Goal: Task Accomplishment & Management: Use online tool/utility

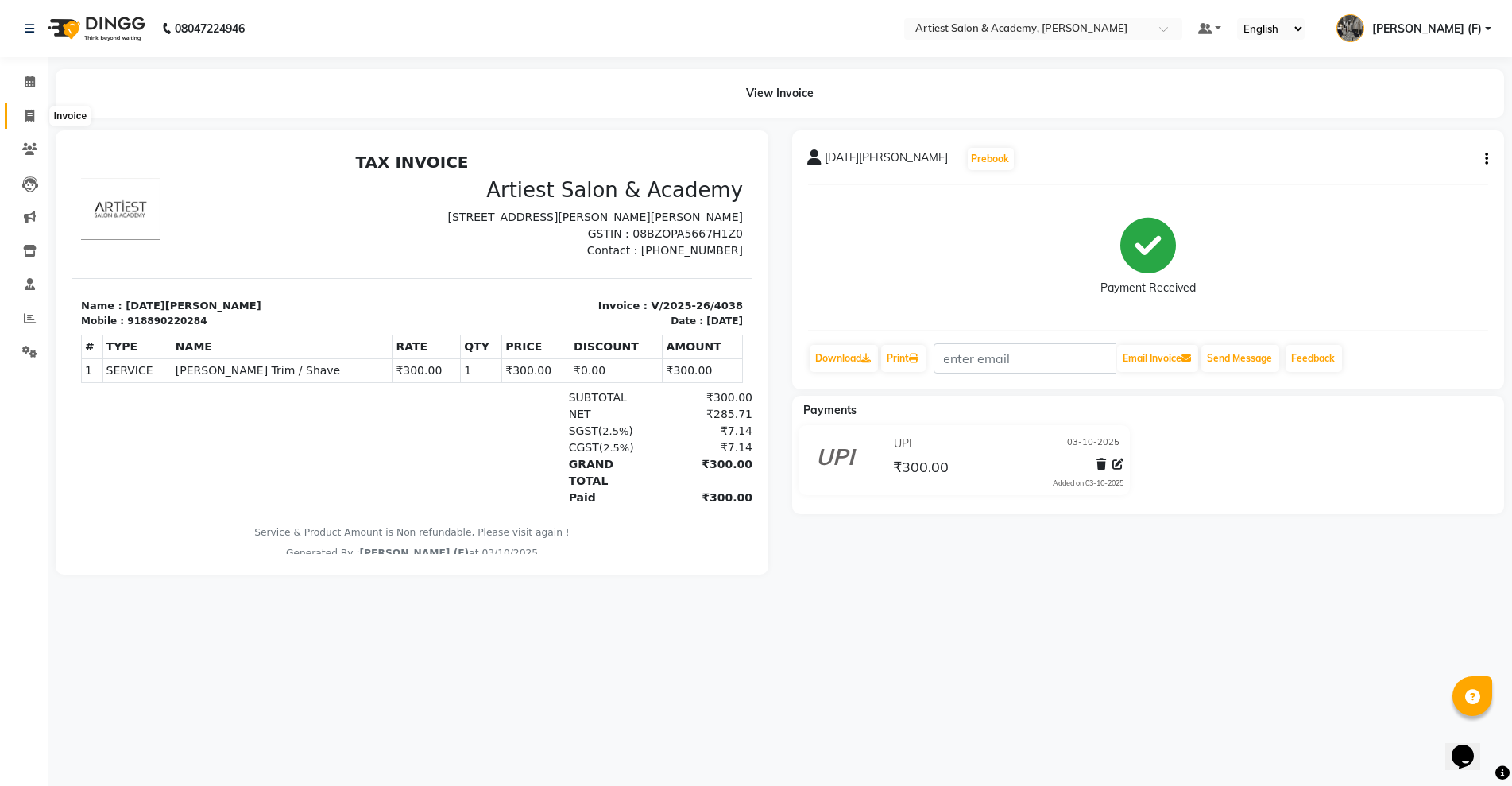
click at [13, 114] on link "Invoice" at bounding box center [24, 116] width 39 height 26
select select "service"
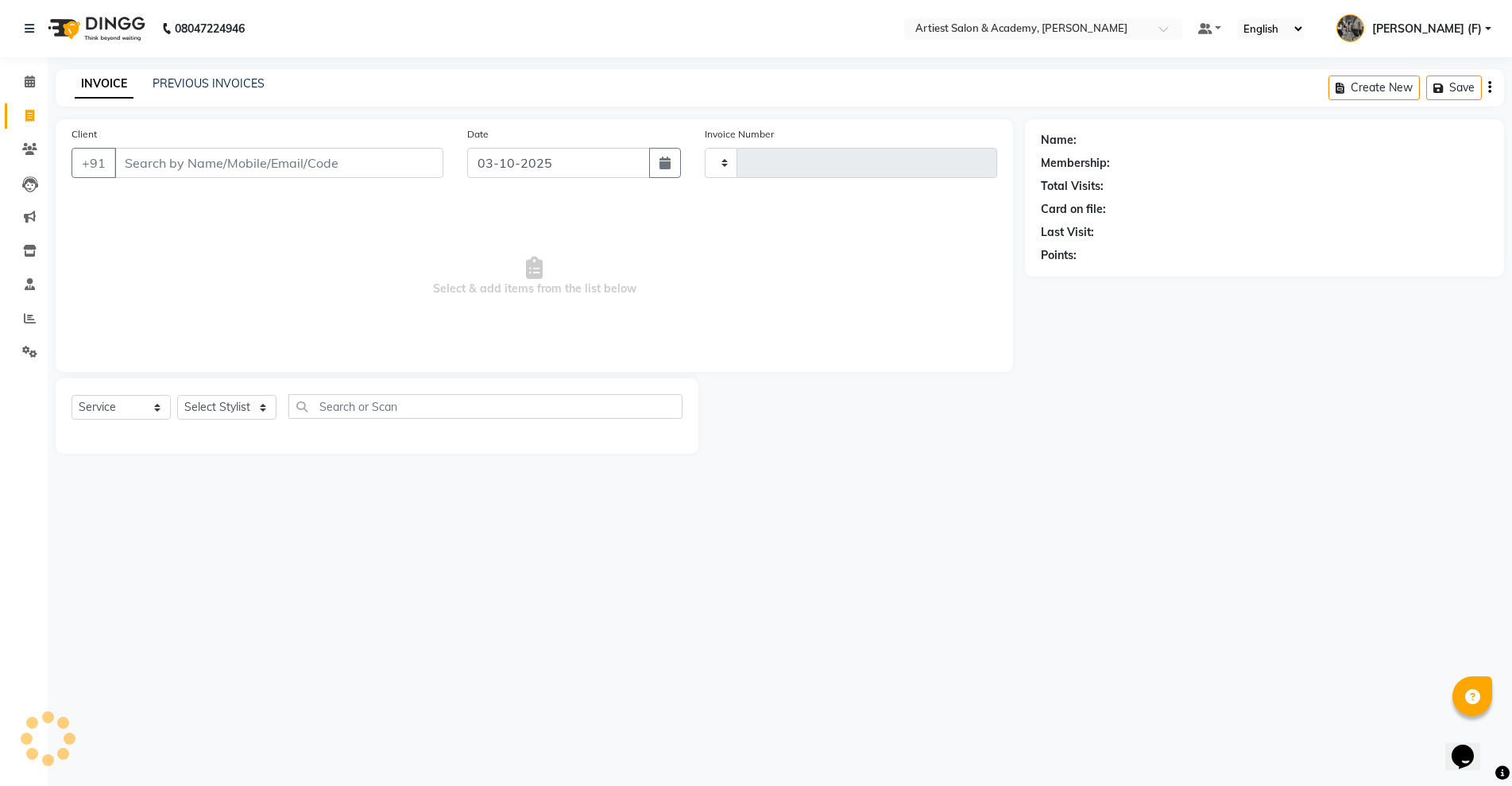
type input "4039"
select select "5123"
click at [208, 170] on input "Client" at bounding box center [279, 162] width 329 height 30
click at [350, 158] on input "Client" at bounding box center [279, 162] width 329 height 30
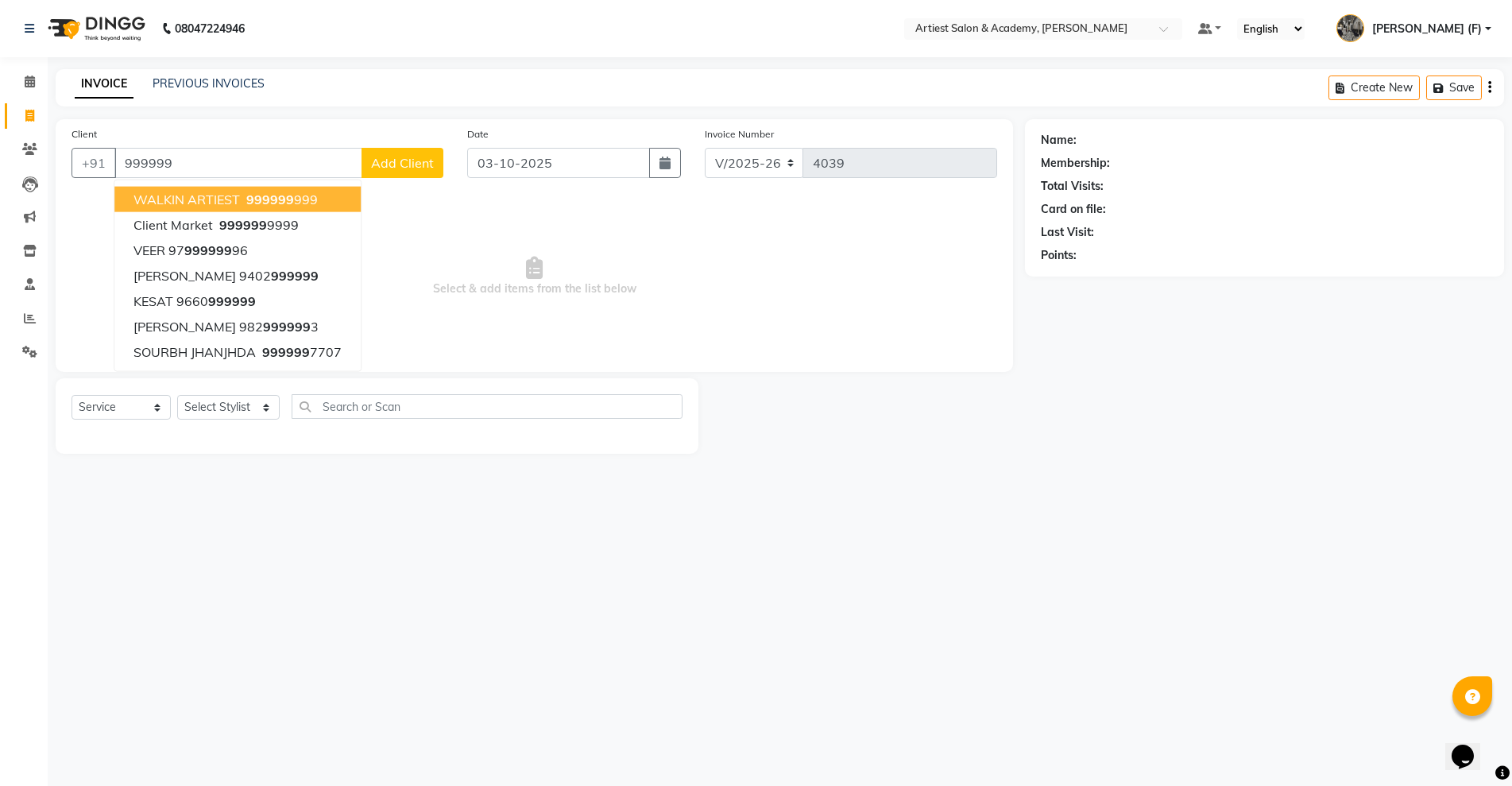
click at [302, 196] on ngb-highlight "999999 999" at bounding box center [280, 199] width 75 height 15
type input "999999999"
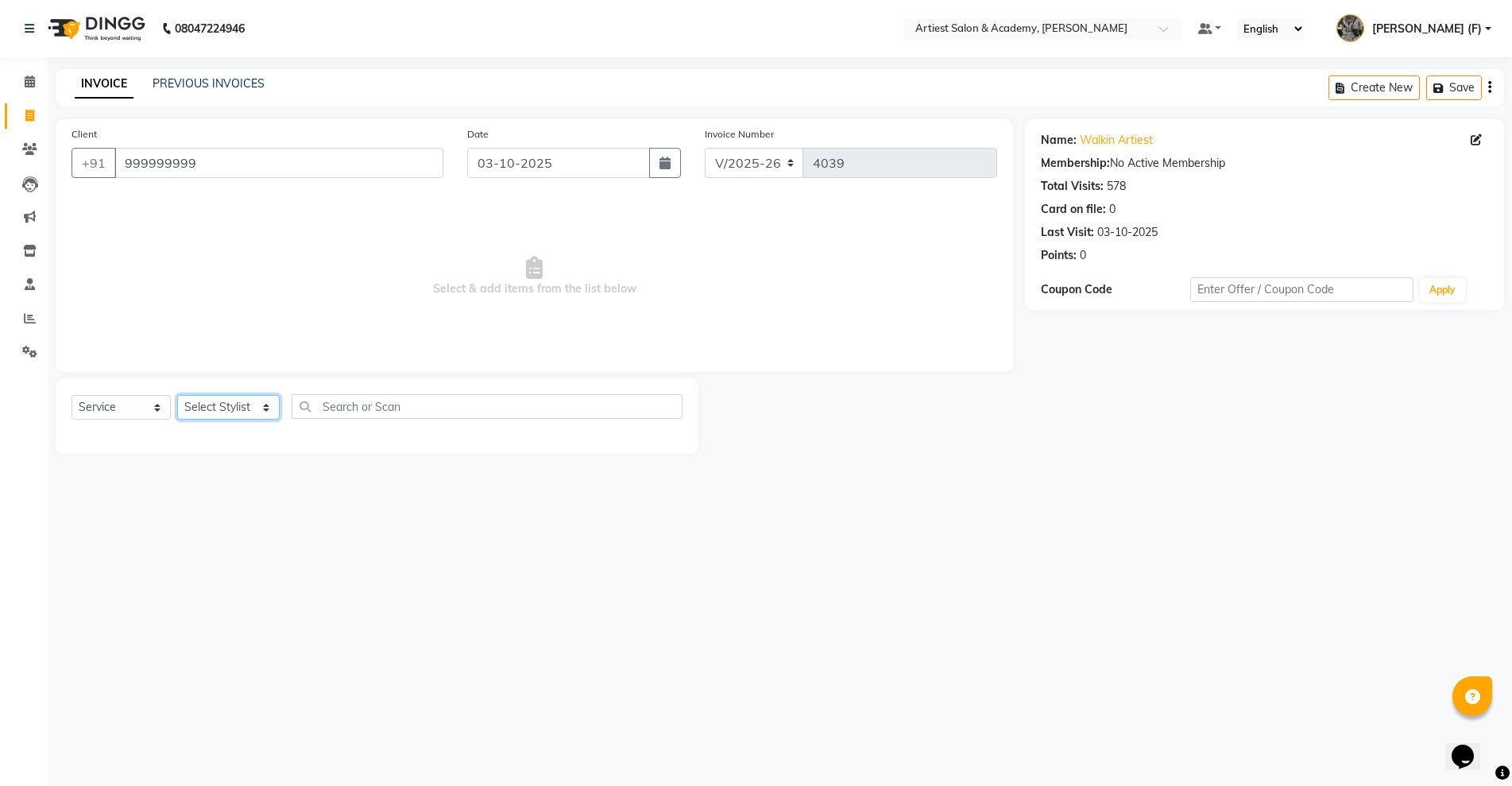
click at [251, 402] on select "Select Stylist [PERSON_NAME] (M) [PERSON_NAME] (F) [PERSON_NAME] DRASHTI [PERSO…" at bounding box center [228, 407] width 102 height 25
select select "85448"
click at [177, 395] on select "Select Stylist [PERSON_NAME] (M) [PERSON_NAME] (F) [PERSON_NAME] DRASHTI [PERSO…" at bounding box center [228, 407] width 102 height 25
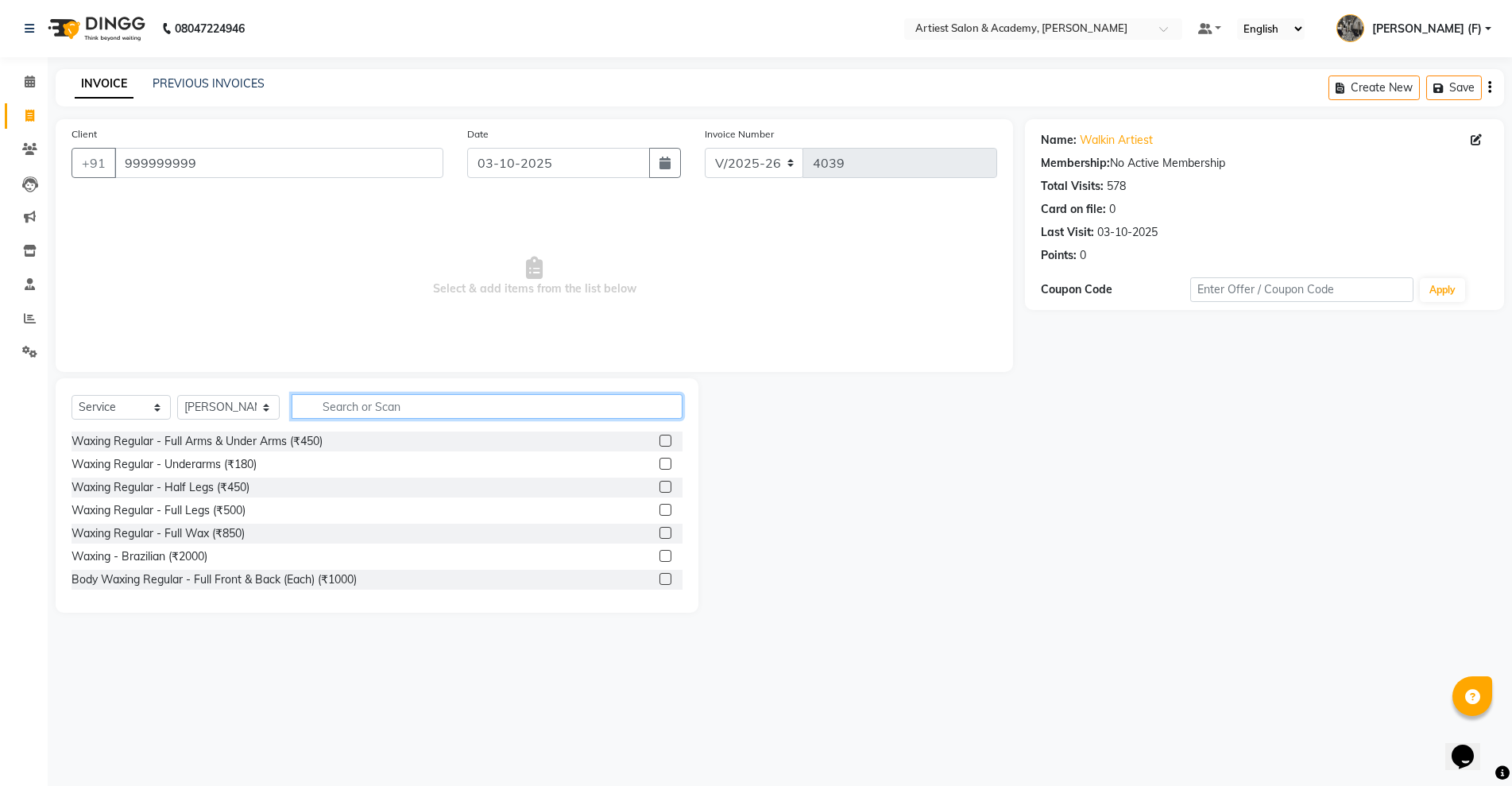
click at [333, 406] on input "text" at bounding box center [487, 406] width 391 height 25
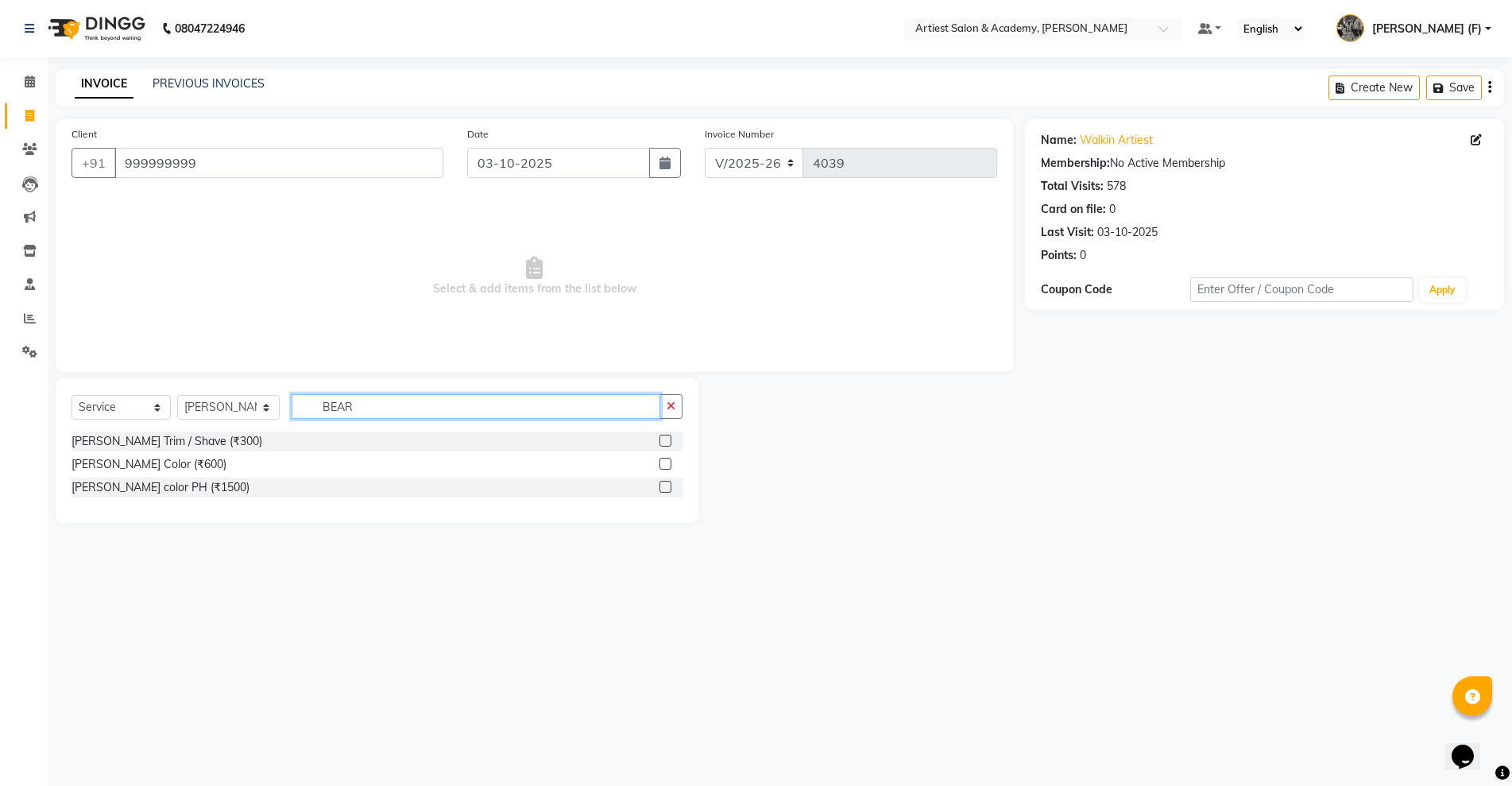
drag, startPoint x: 415, startPoint y: 406, endPoint x: 234, endPoint y: 435, distance: 183.3
click at [234, 435] on div "Select Service Product Membership Package Voucher Prepaid Gift Card Select Styl…" at bounding box center [377, 451] width 642 height 144
type input "BEAR"
drag, startPoint x: 199, startPoint y: 438, endPoint x: 630, endPoint y: 480, distance: 433.0
click at [202, 440] on div "[PERSON_NAME] Trim / Shave (₹300)" at bounding box center [167, 441] width 191 height 16
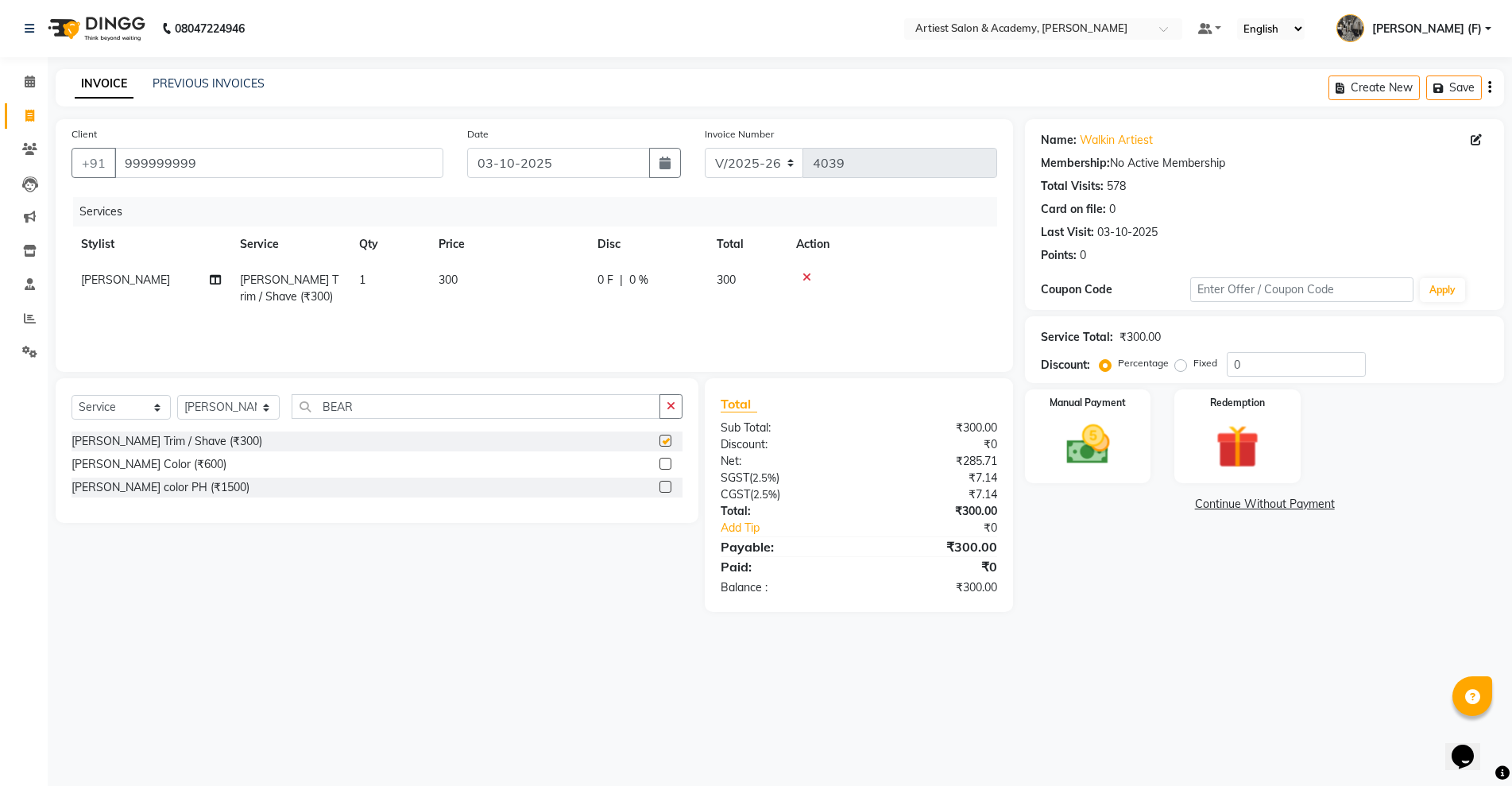
checkbox input "false"
click at [132, 274] on span "[PERSON_NAME]" at bounding box center [125, 279] width 89 height 14
select select "85448"
click at [169, 287] on select "[PERSON_NAME] (M) [PERSON_NAME] (F) [PERSON_NAME] [PERSON_NAME] [PERSON_NAME] (…" at bounding box center [150, 284] width 140 height 25
select select "33211"
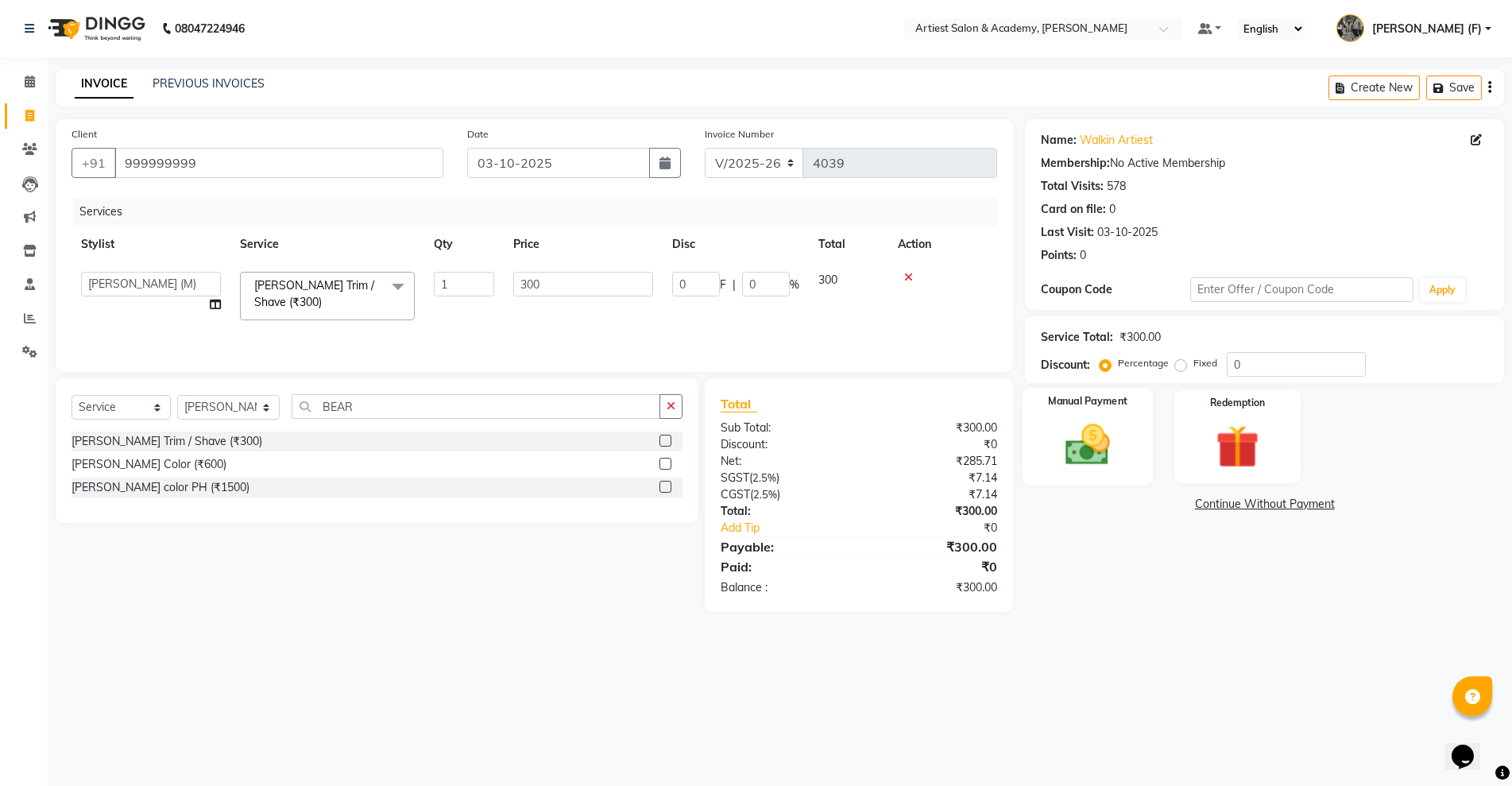
click at [1074, 450] on img at bounding box center [1087, 445] width 73 height 52
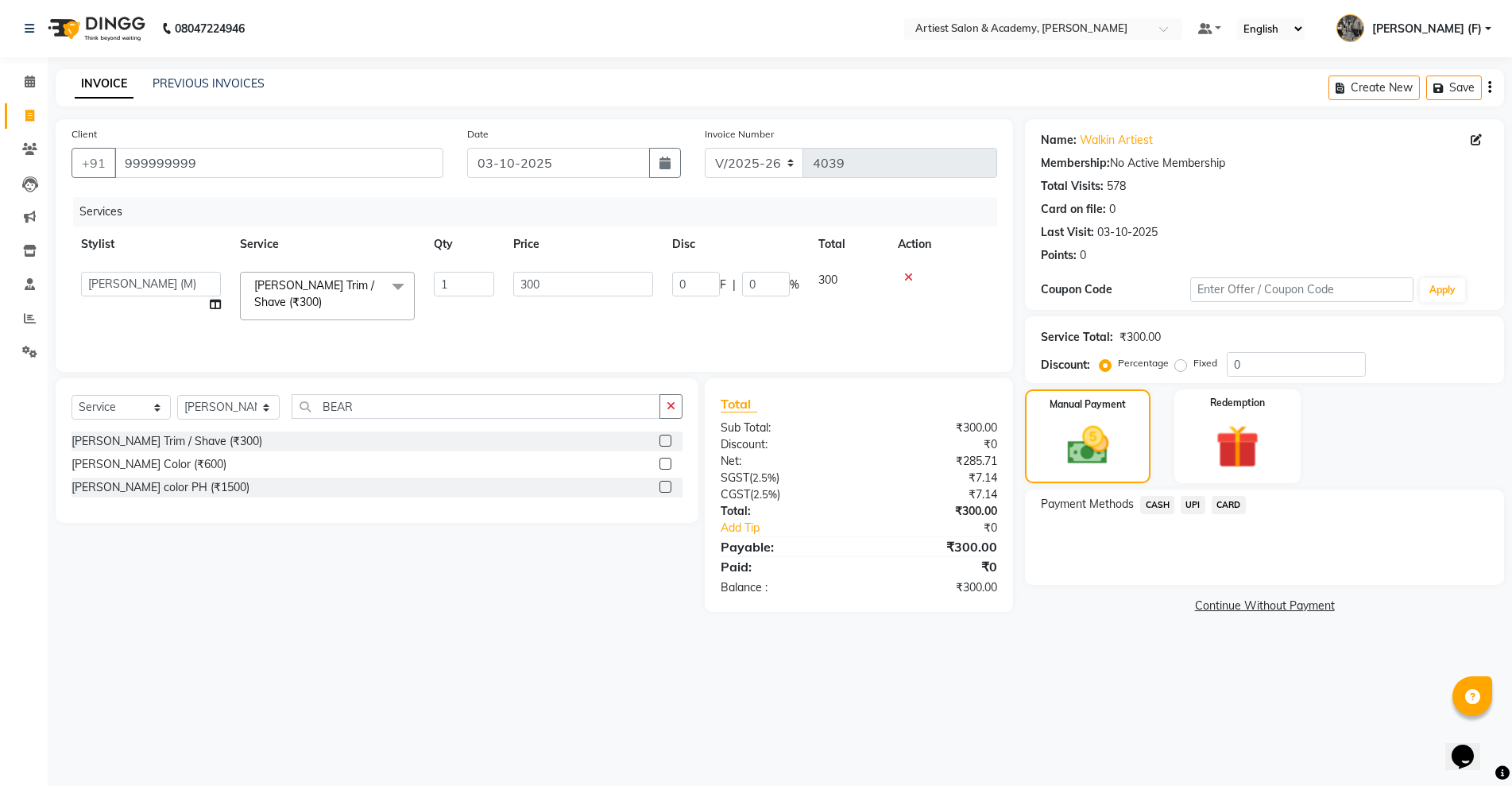
click at [1187, 502] on span "UPI" at bounding box center [1193, 505] width 25 height 18
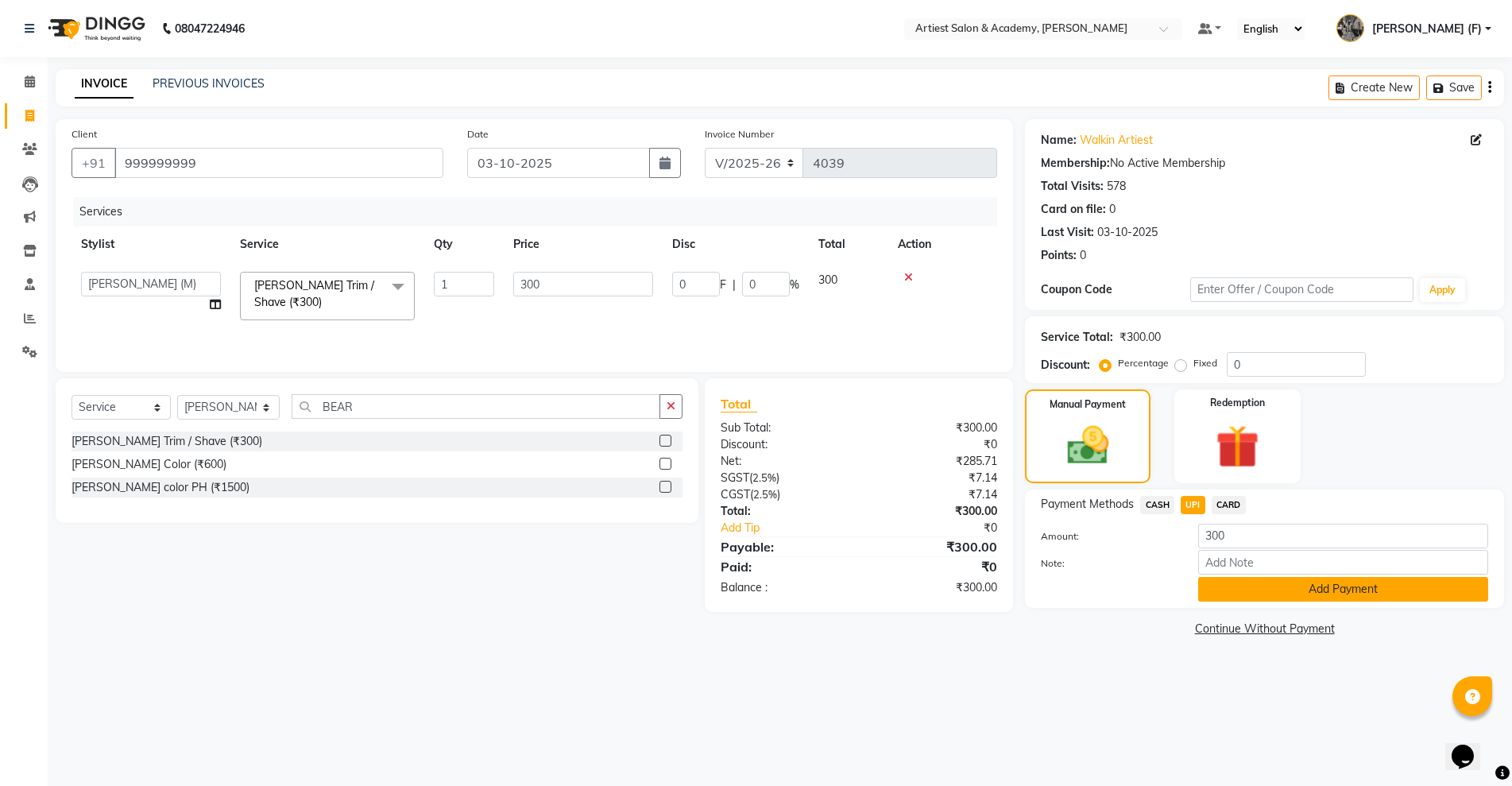
click at [1345, 591] on button "Add Payment" at bounding box center [1343, 590] width 290 height 25
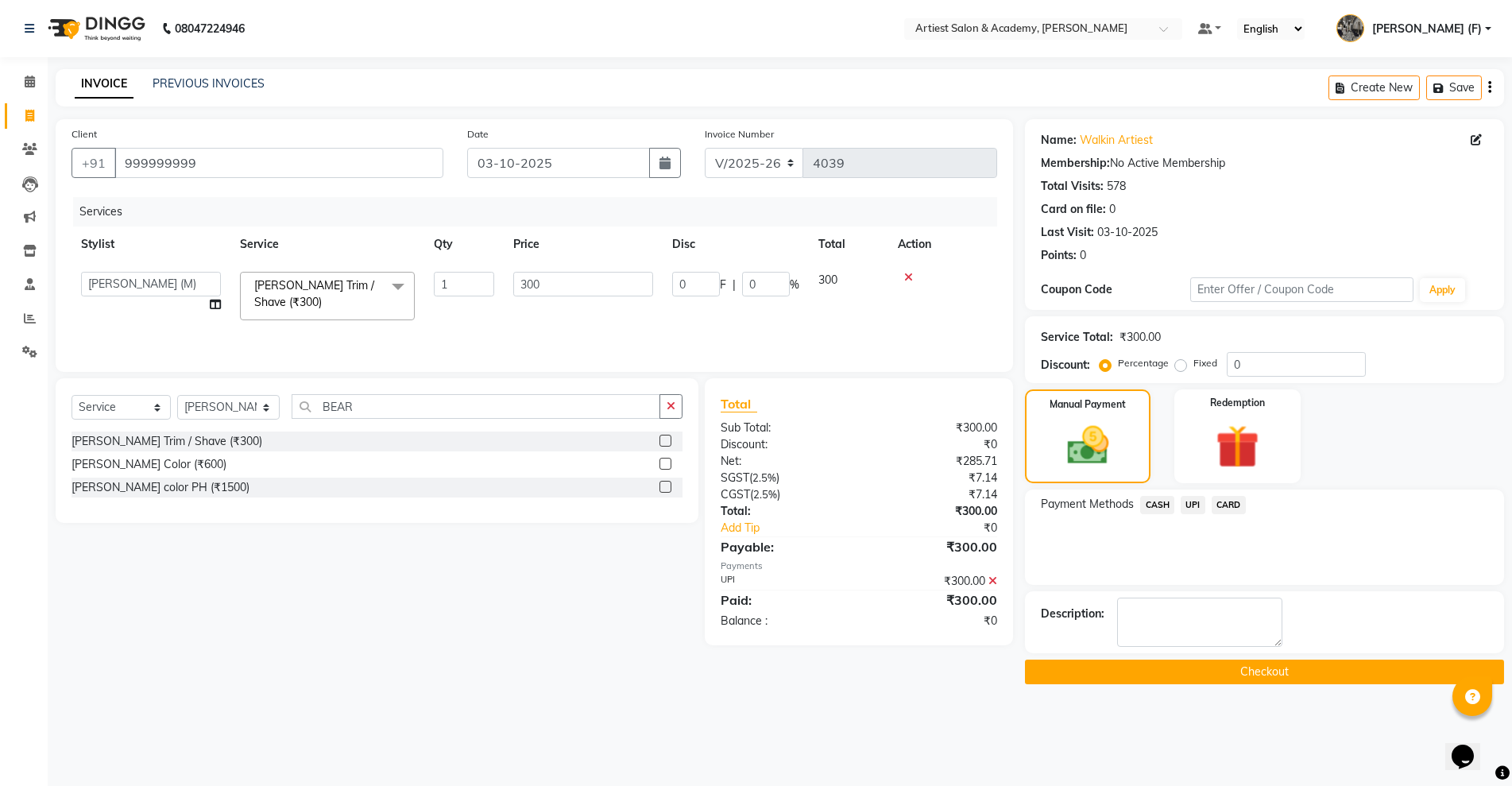
click at [1302, 660] on button "Checkout" at bounding box center [1264, 672] width 479 height 25
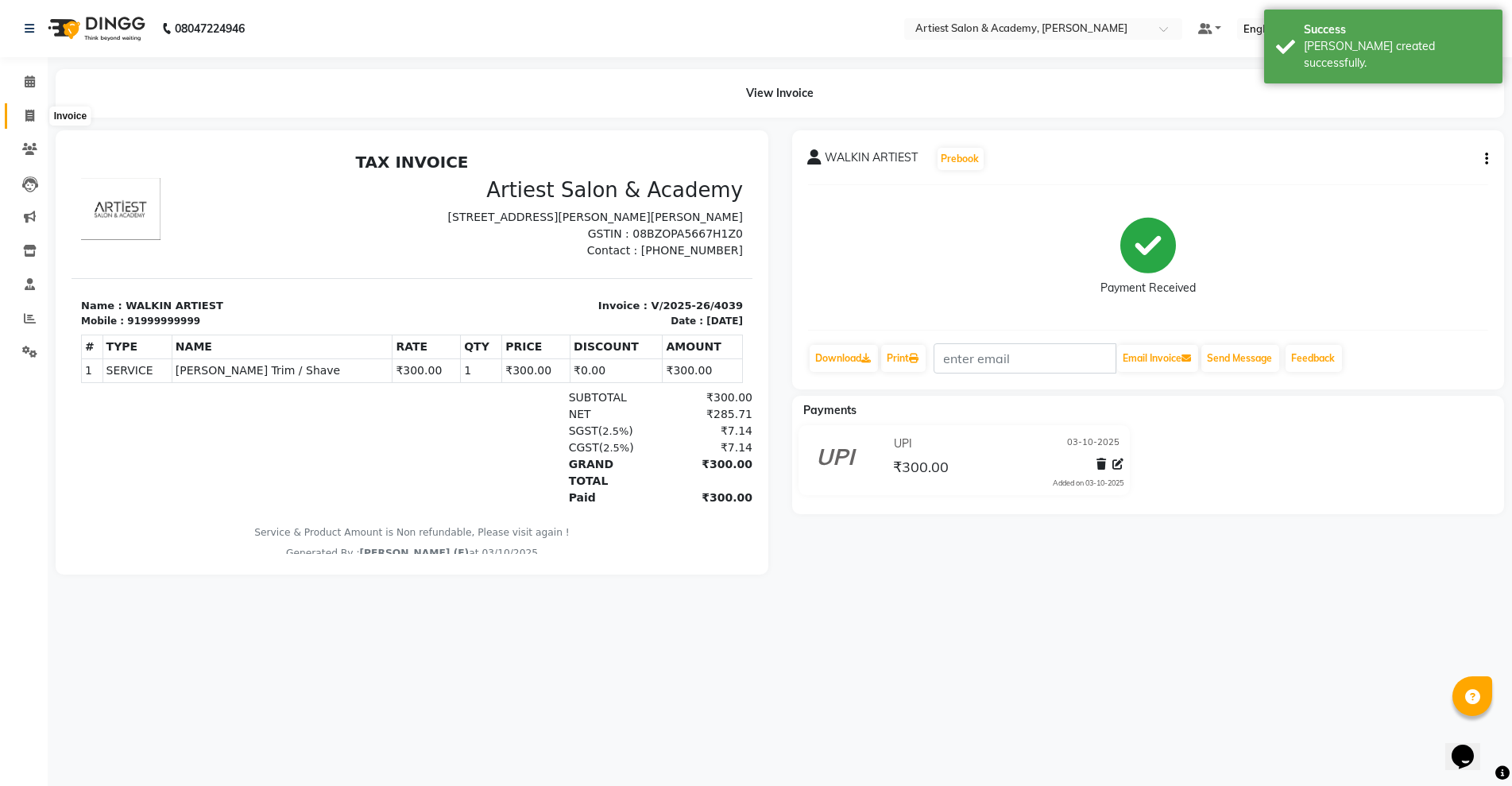
click at [20, 118] on span at bounding box center [29, 116] width 28 height 18
select select "service"
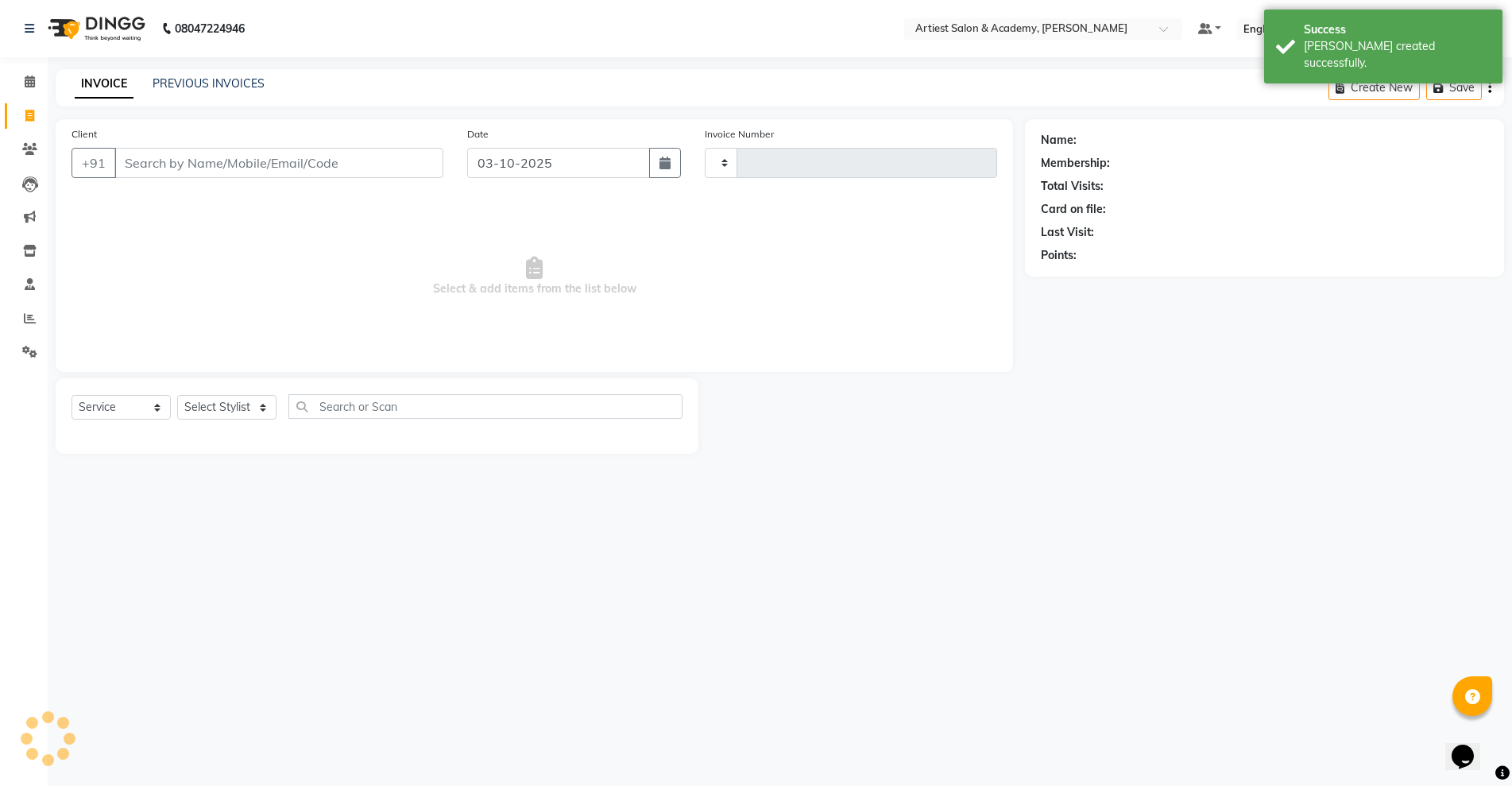
type input "4040"
select select "5123"
click at [192, 172] on input "Client" at bounding box center [279, 162] width 329 height 30
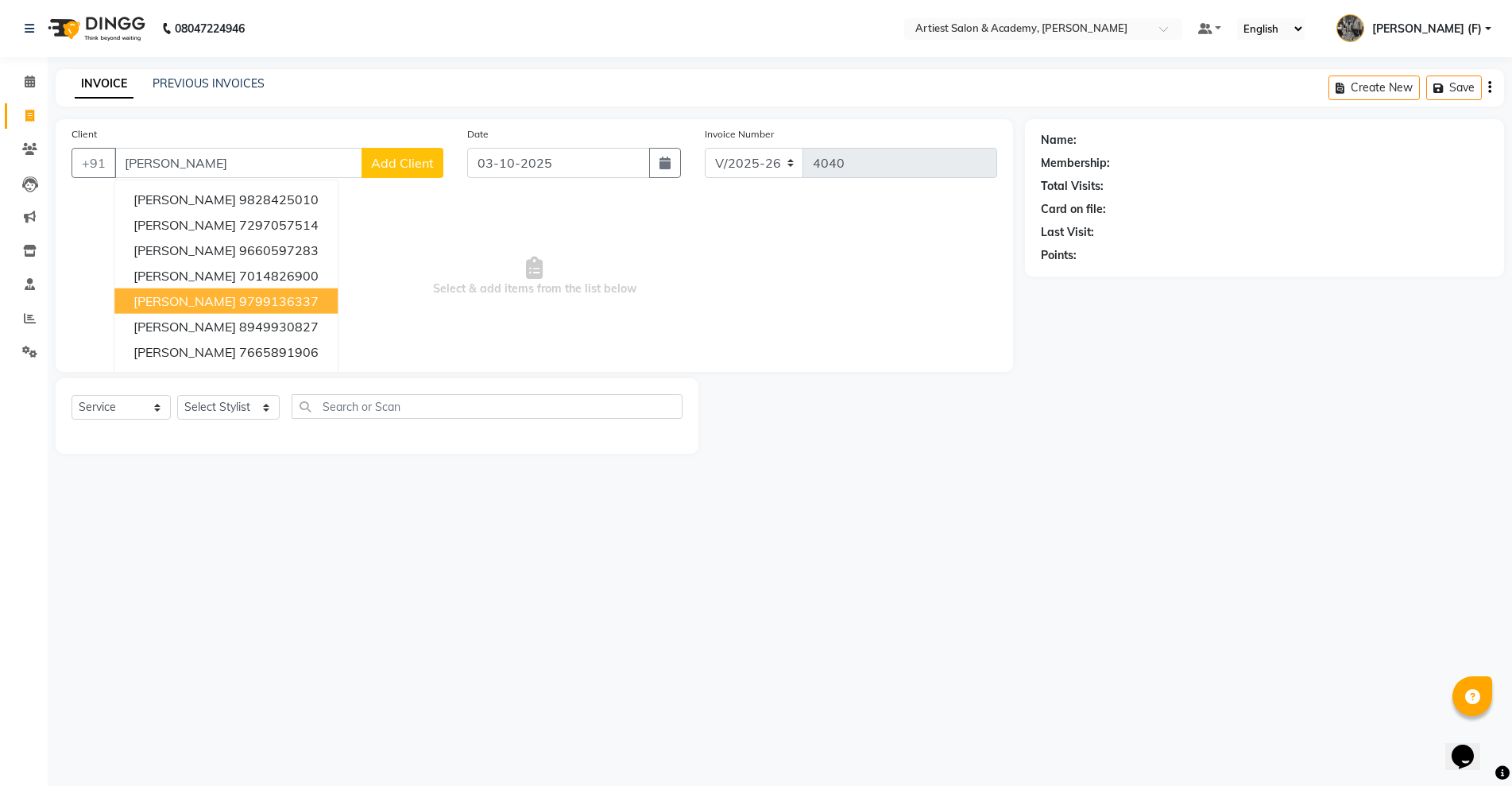
click at [276, 293] on ngb-highlight "9799136337" at bounding box center [278, 301] width 79 height 15
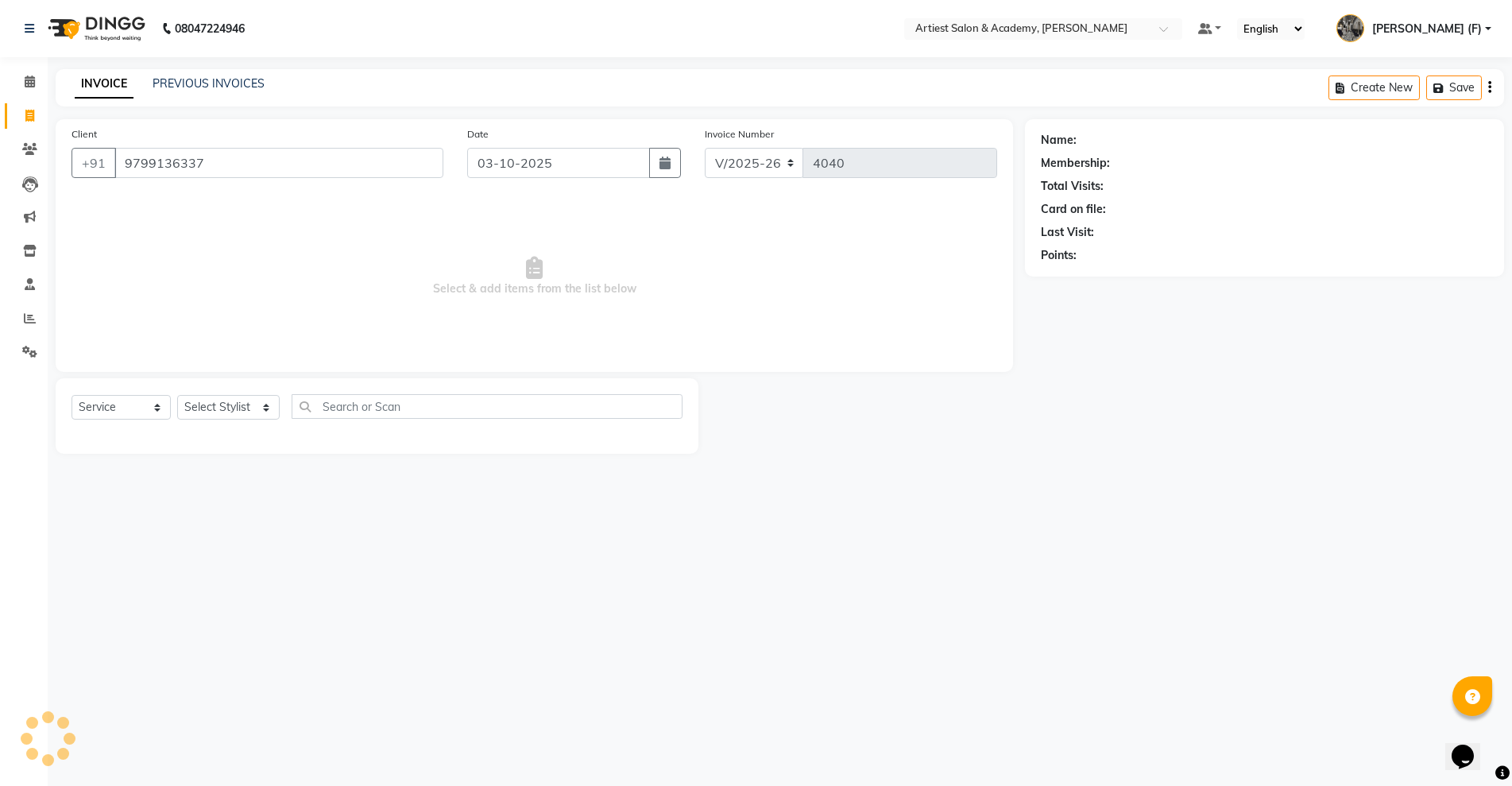
type input "9799136337"
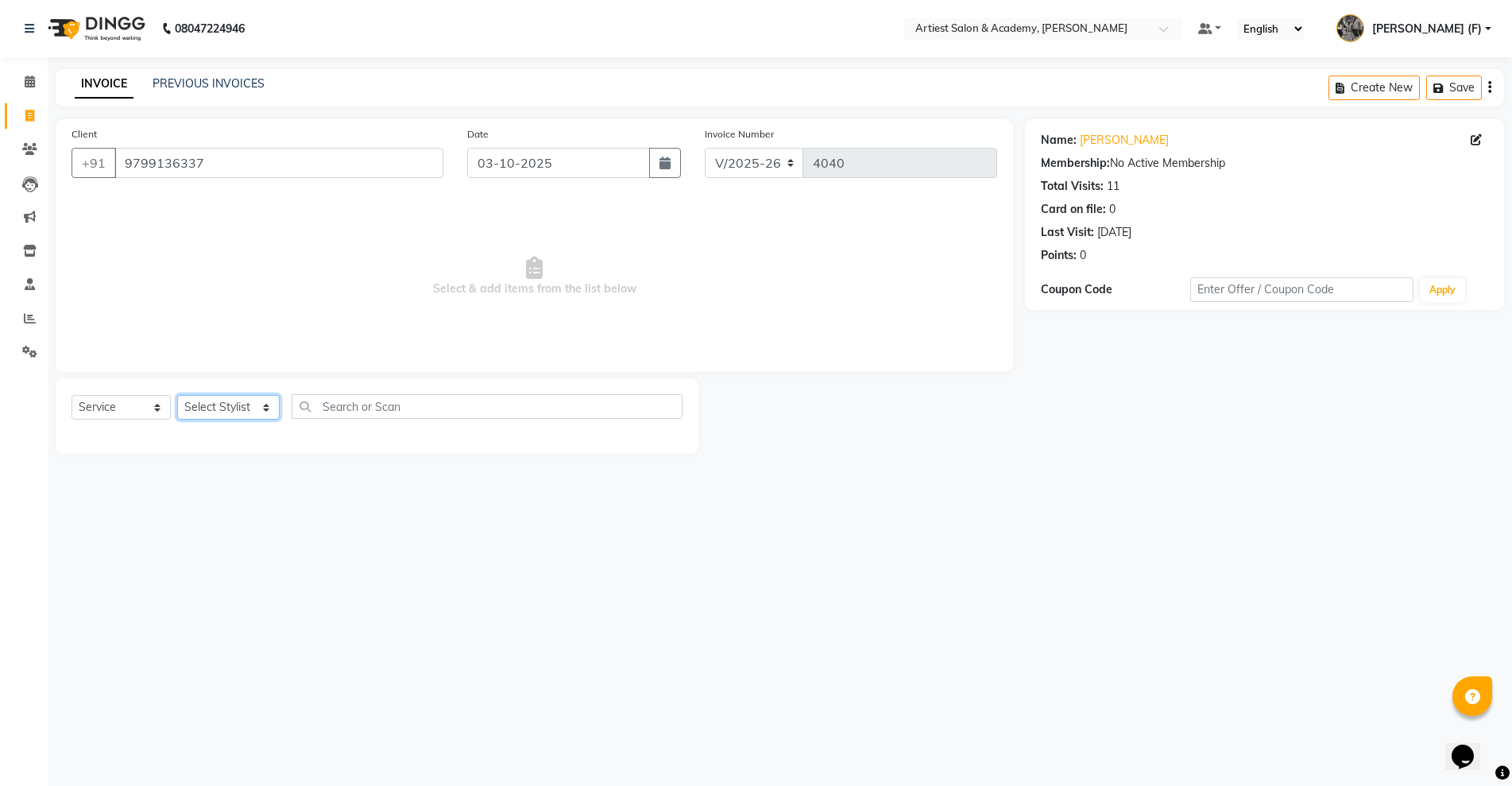
drag, startPoint x: 222, startPoint y: 410, endPoint x: 226, endPoint y: 422, distance: 12.6
click at [222, 410] on select "Select Stylist [PERSON_NAME] (M) [PERSON_NAME] (F) [PERSON_NAME] DRASHTI [PERSO…" at bounding box center [228, 407] width 102 height 25
select select "35982"
click at [177, 395] on select "Select Stylist [PERSON_NAME] (M) [PERSON_NAME] (F) [PERSON_NAME] DRASHTI [PERSO…" at bounding box center [228, 407] width 102 height 25
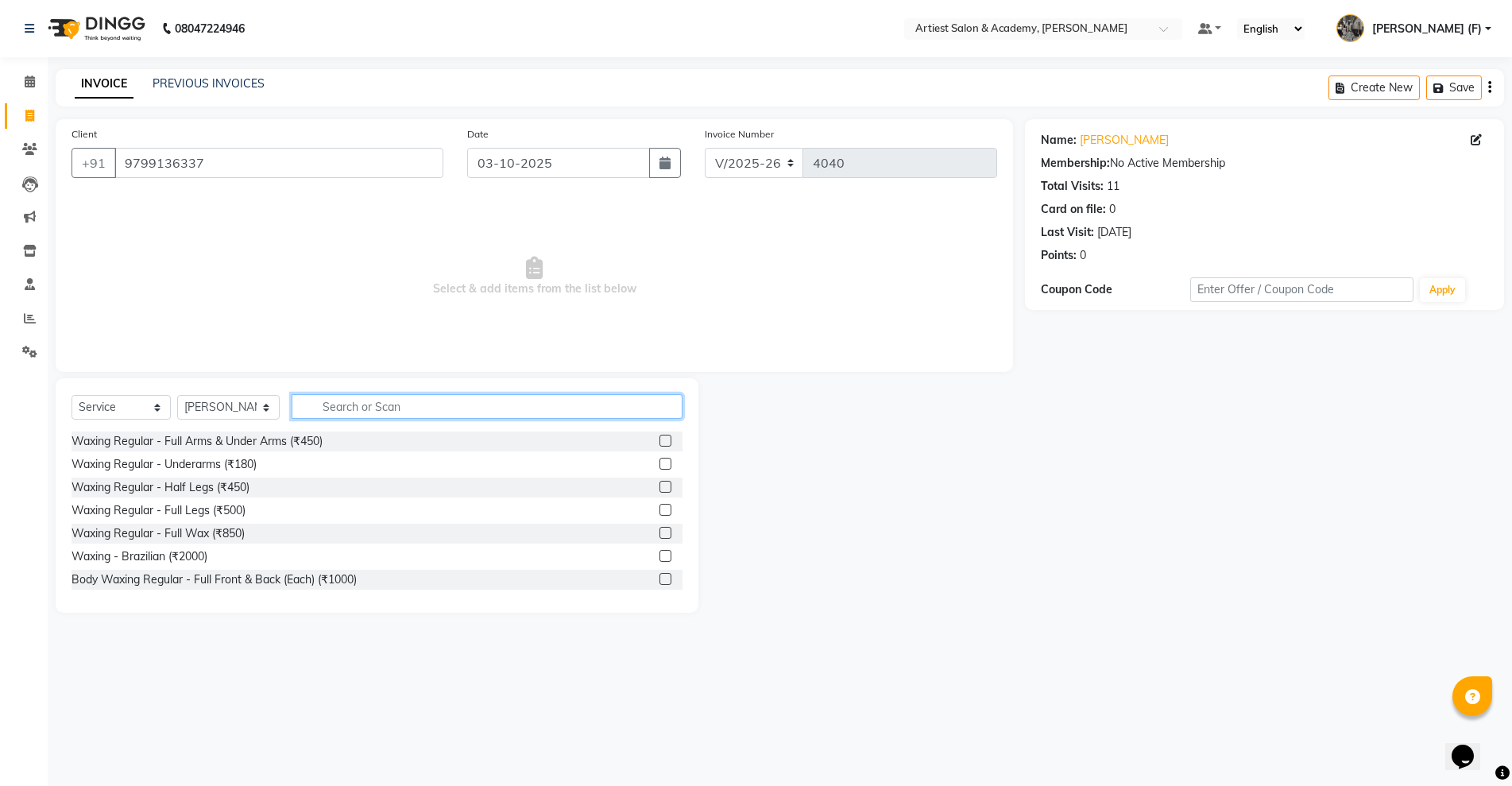
click at [334, 401] on input "text" at bounding box center [487, 406] width 391 height 25
type input "R"
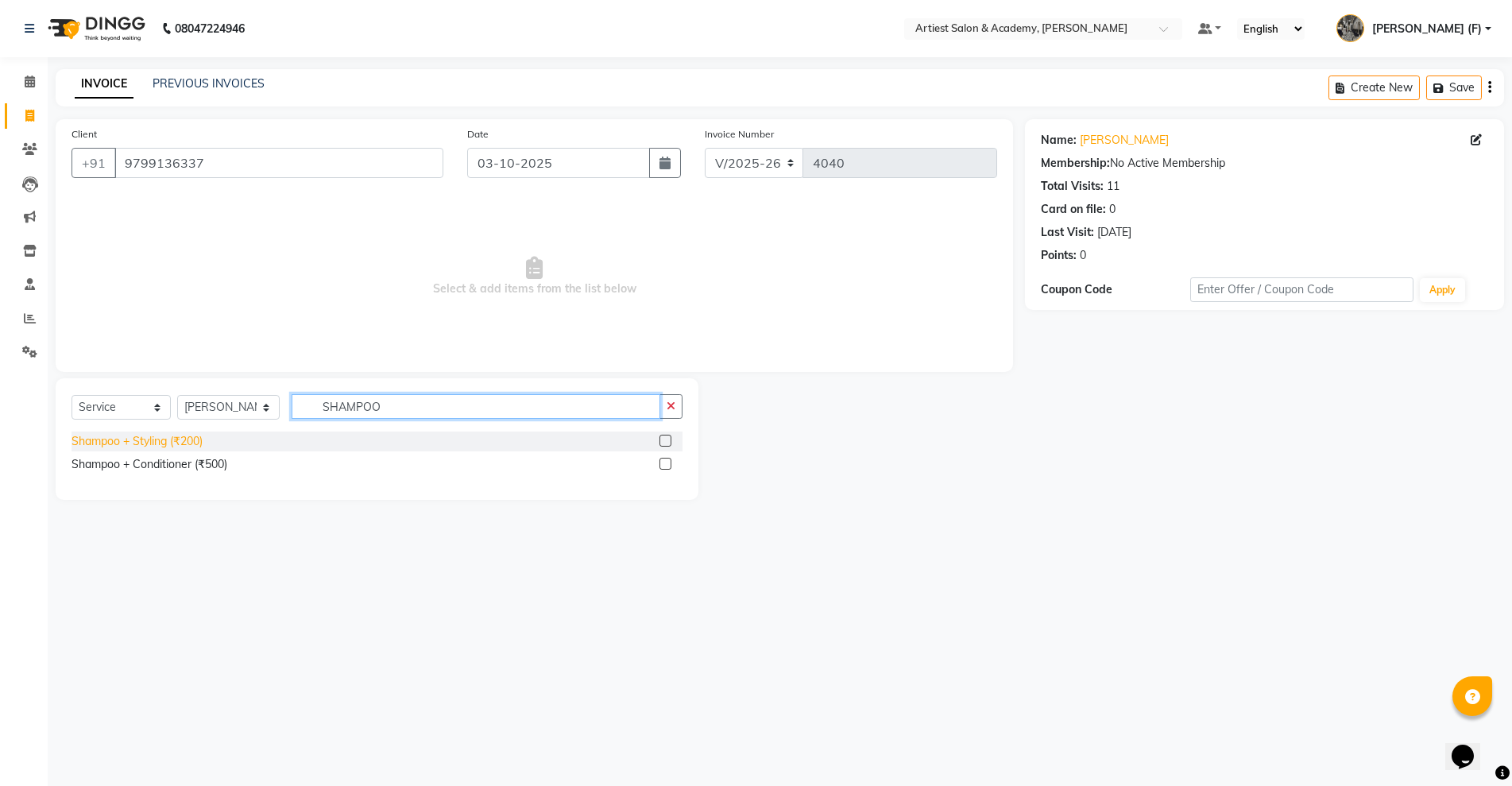
type input "SHAMPOO"
click at [196, 442] on div "Shampoo + Styling (₹200)" at bounding box center [137, 441] width 131 height 16
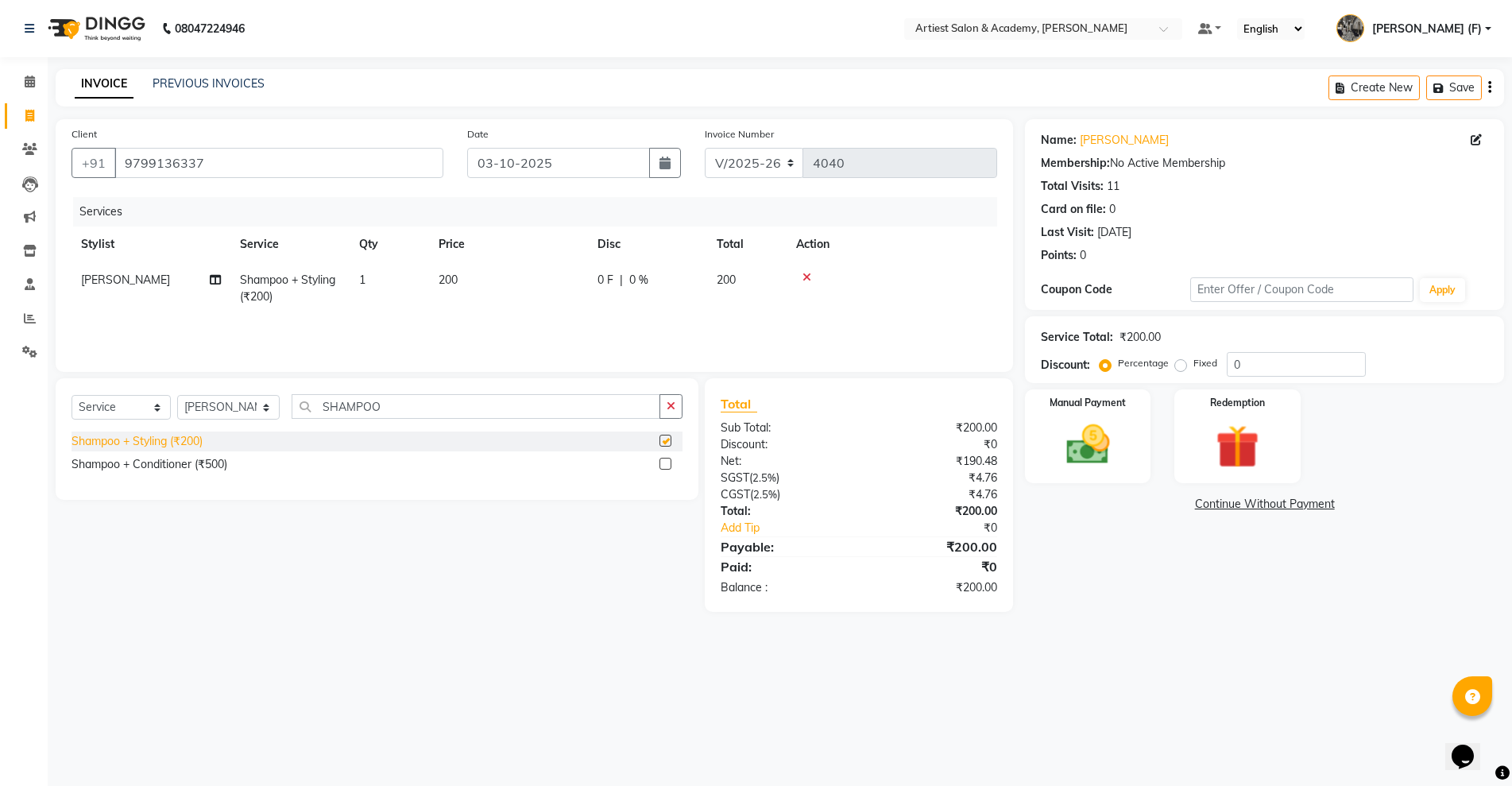
checkbox input "false"
click at [1090, 459] on img at bounding box center [1087, 445] width 73 height 52
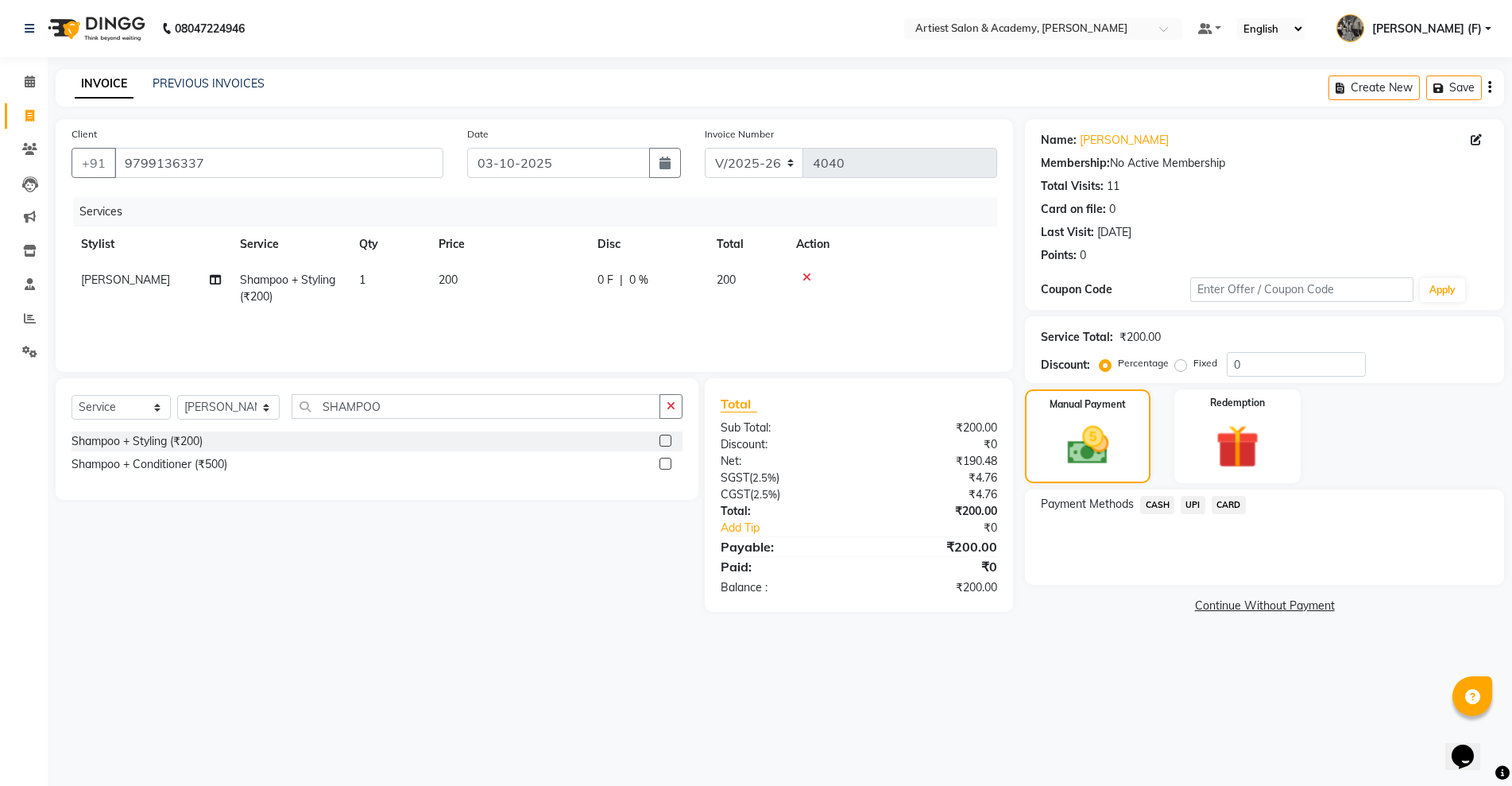
click at [1239, 506] on span "CARD" at bounding box center [1228, 505] width 34 height 18
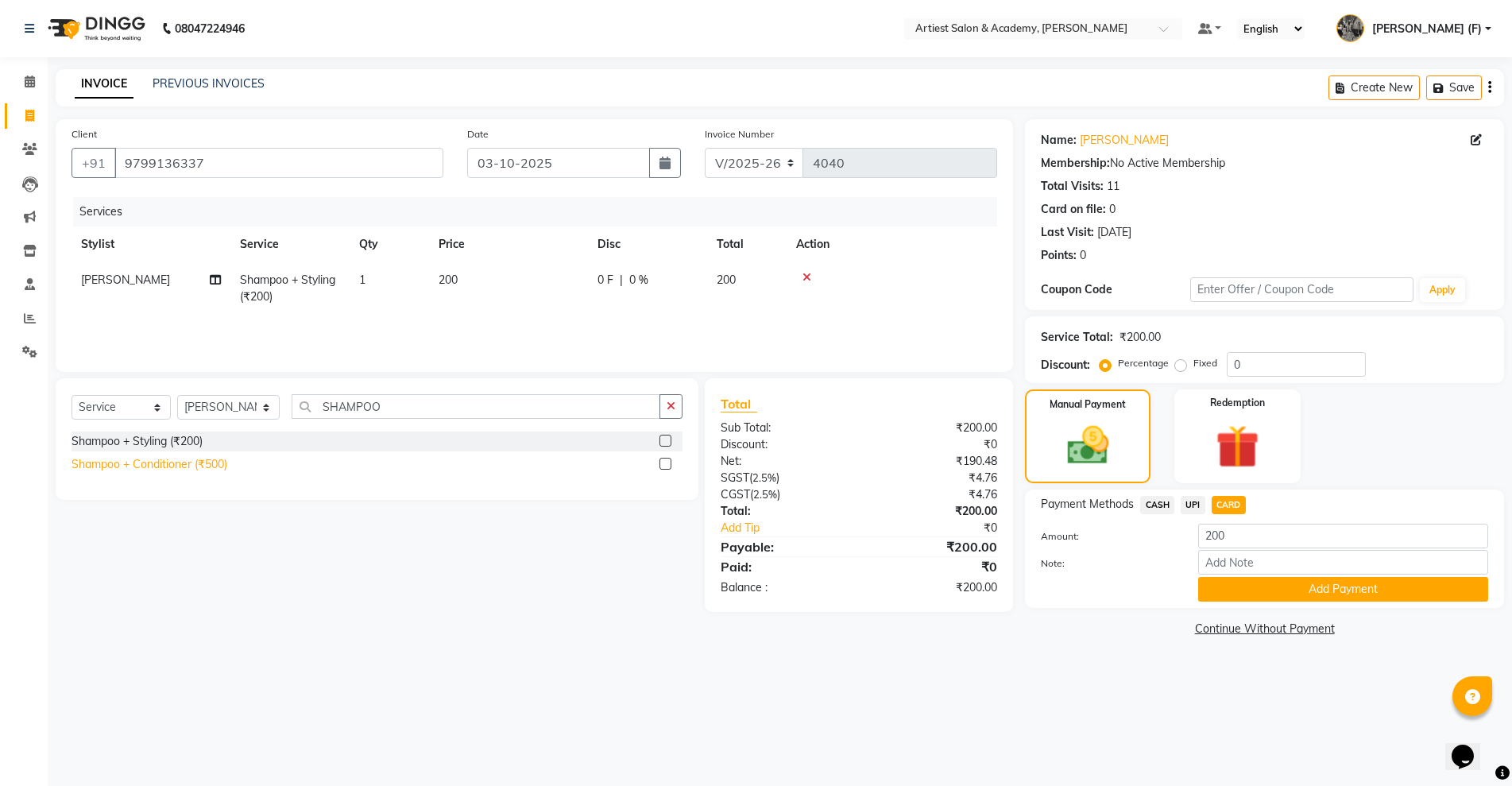
click at [192, 465] on div "Shampoo + Conditioner (₹500)" at bounding box center [149, 464] width 156 height 16
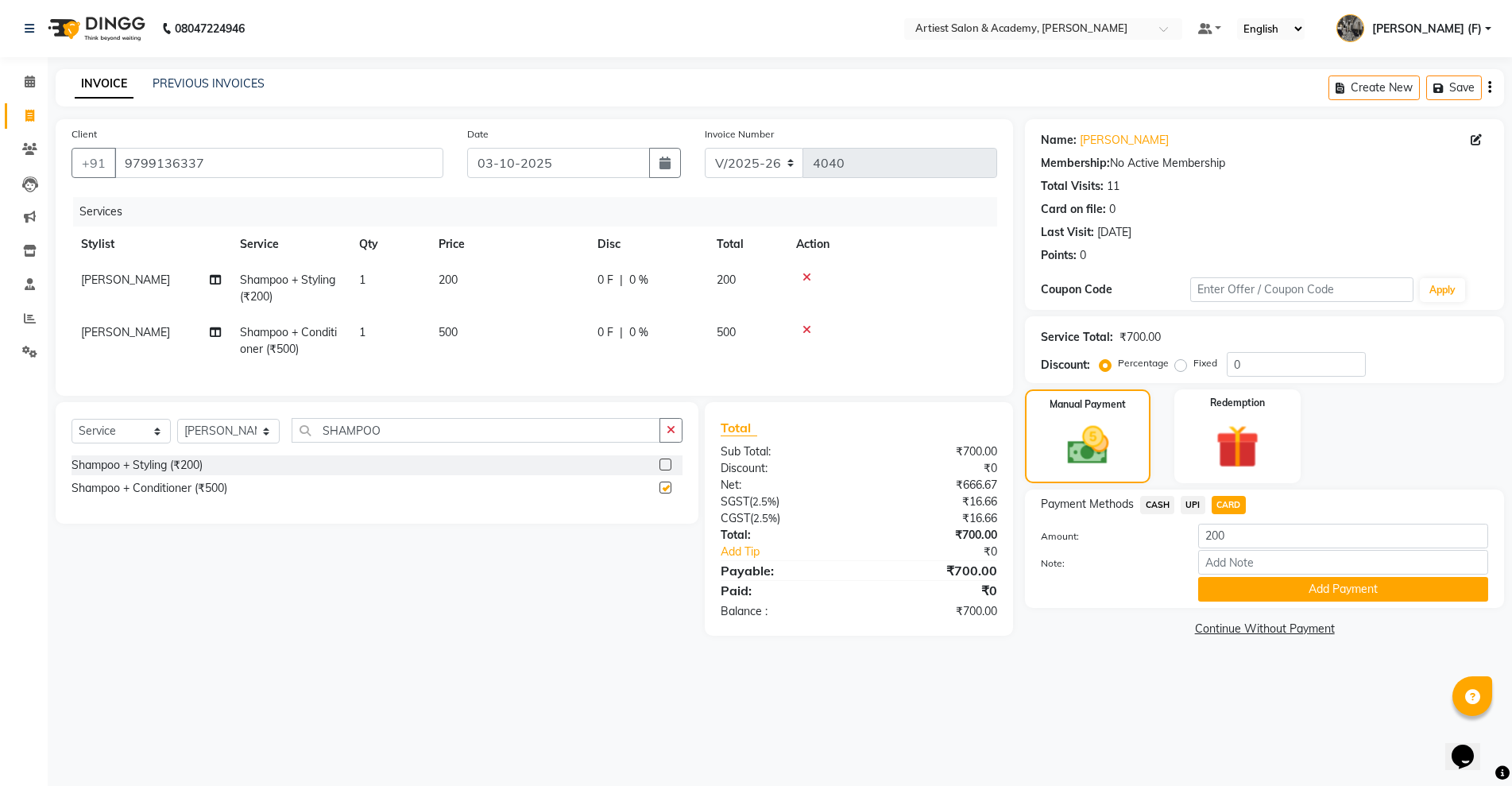
checkbox input "false"
click at [801, 279] on div at bounding box center [892, 277] width 192 height 12
click at [812, 277] on div at bounding box center [892, 277] width 192 height 12
click at [794, 277] on td at bounding box center [892, 288] width 211 height 52
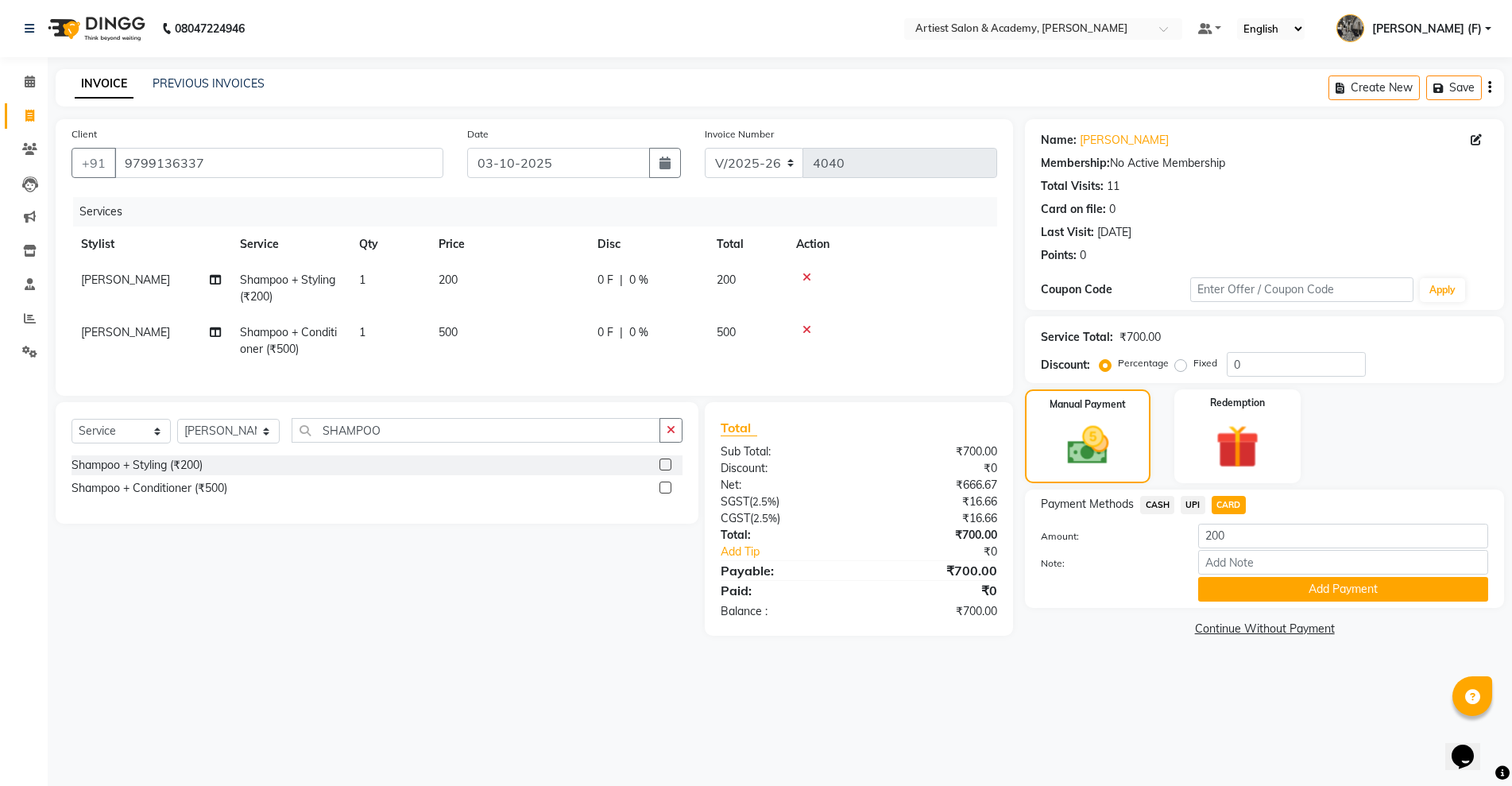
click at [805, 278] on icon at bounding box center [806, 277] width 9 height 12
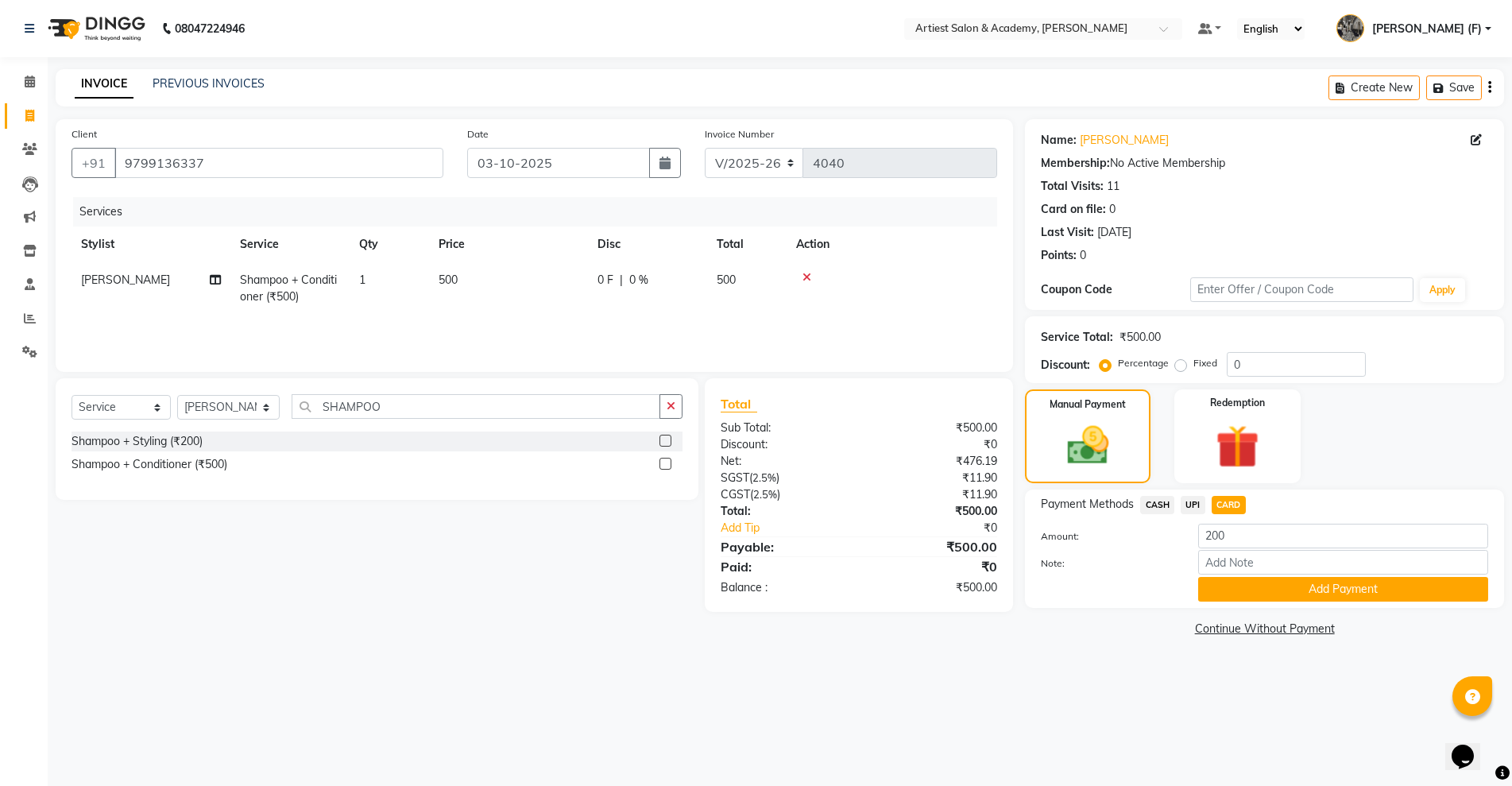
click at [1162, 499] on span "CASH" at bounding box center [1157, 505] width 34 height 18
type input "500"
click at [1316, 583] on button "Add Payment" at bounding box center [1343, 590] width 290 height 25
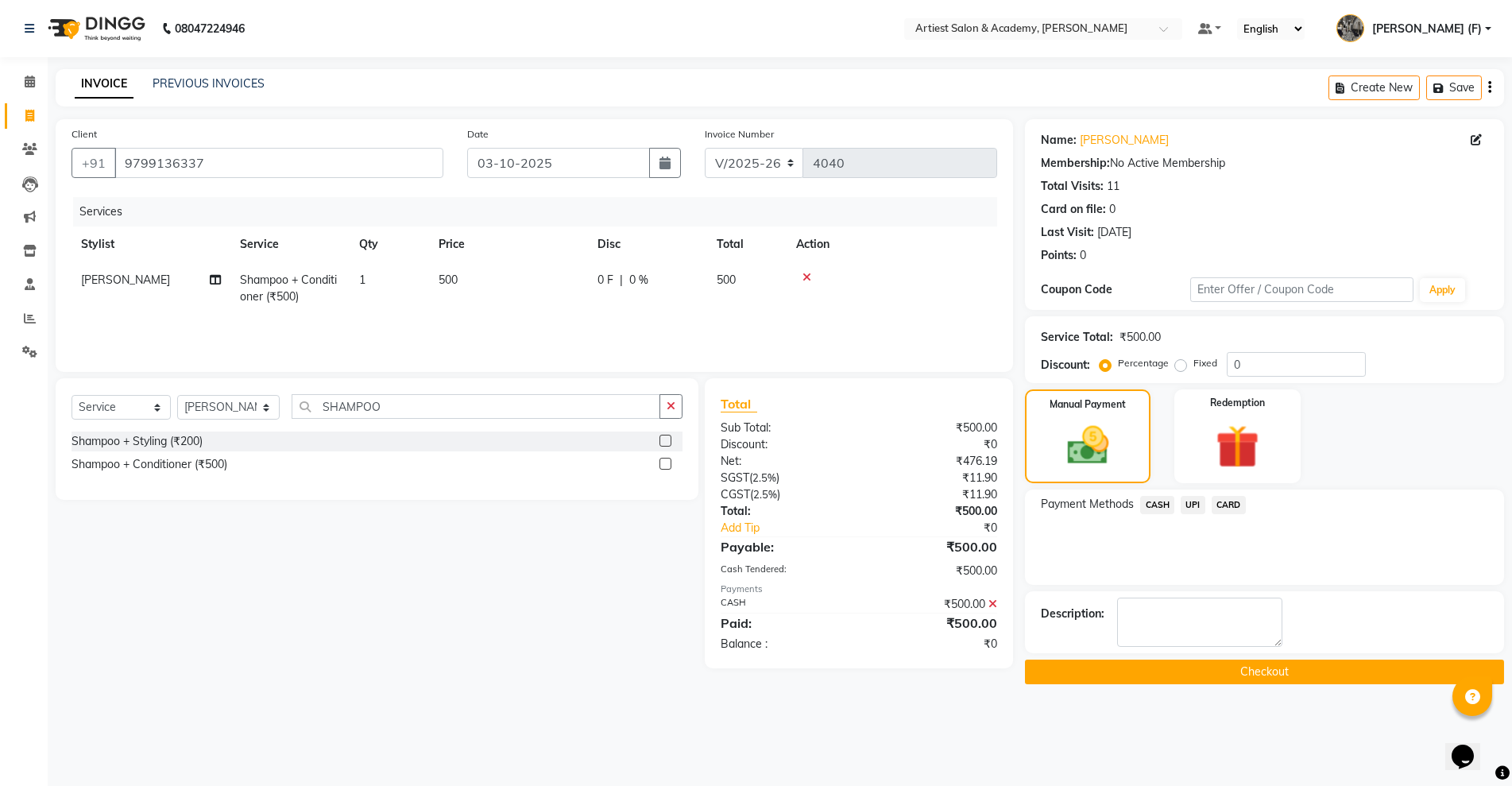
click at [1323, 675] on button "Checkout" at bounding box center [1264, 672] width 479 height 25
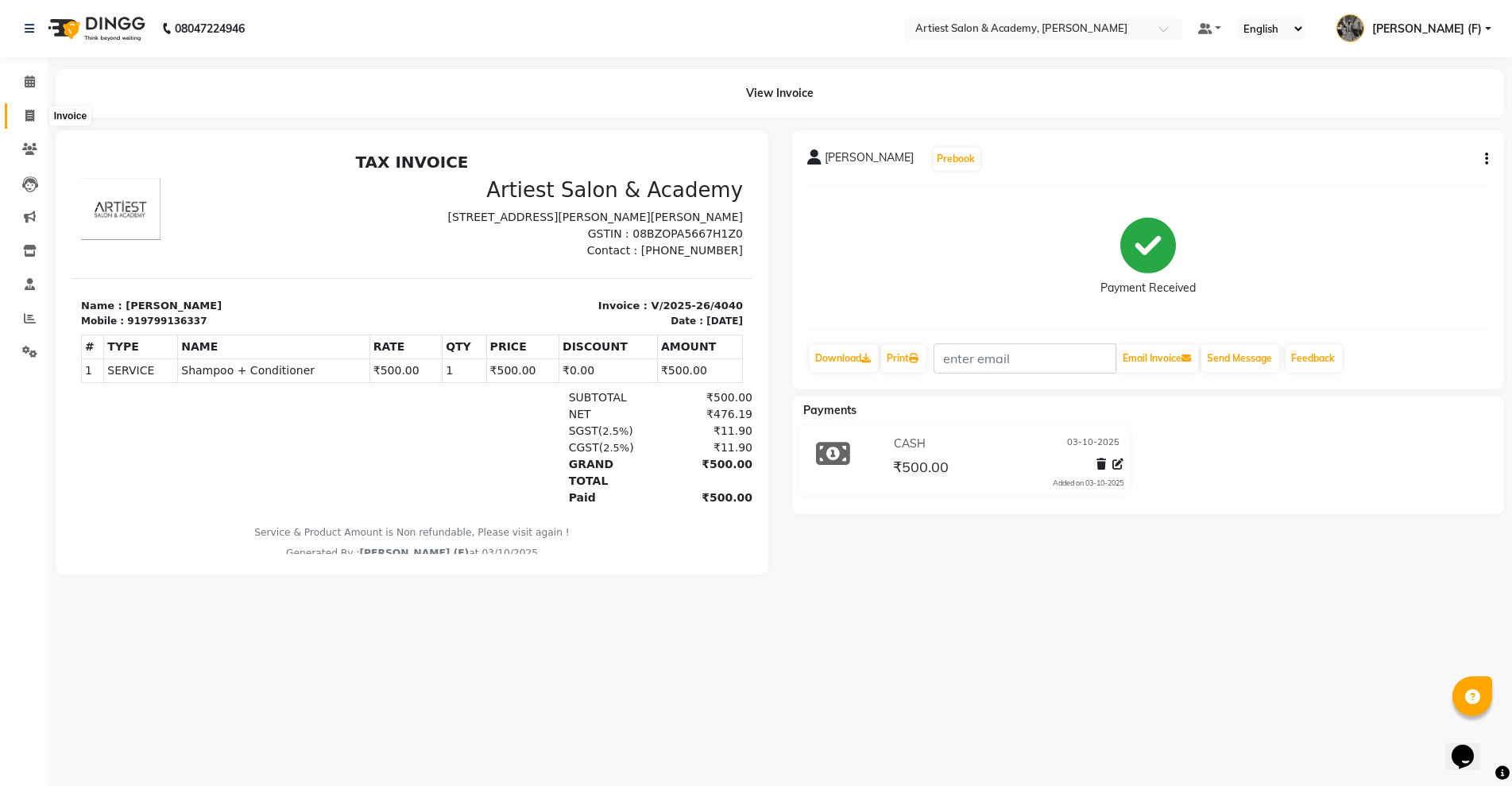
click at [25, 111] on icon at bounding box center [29, 116] width 9 height 12
select select "service"
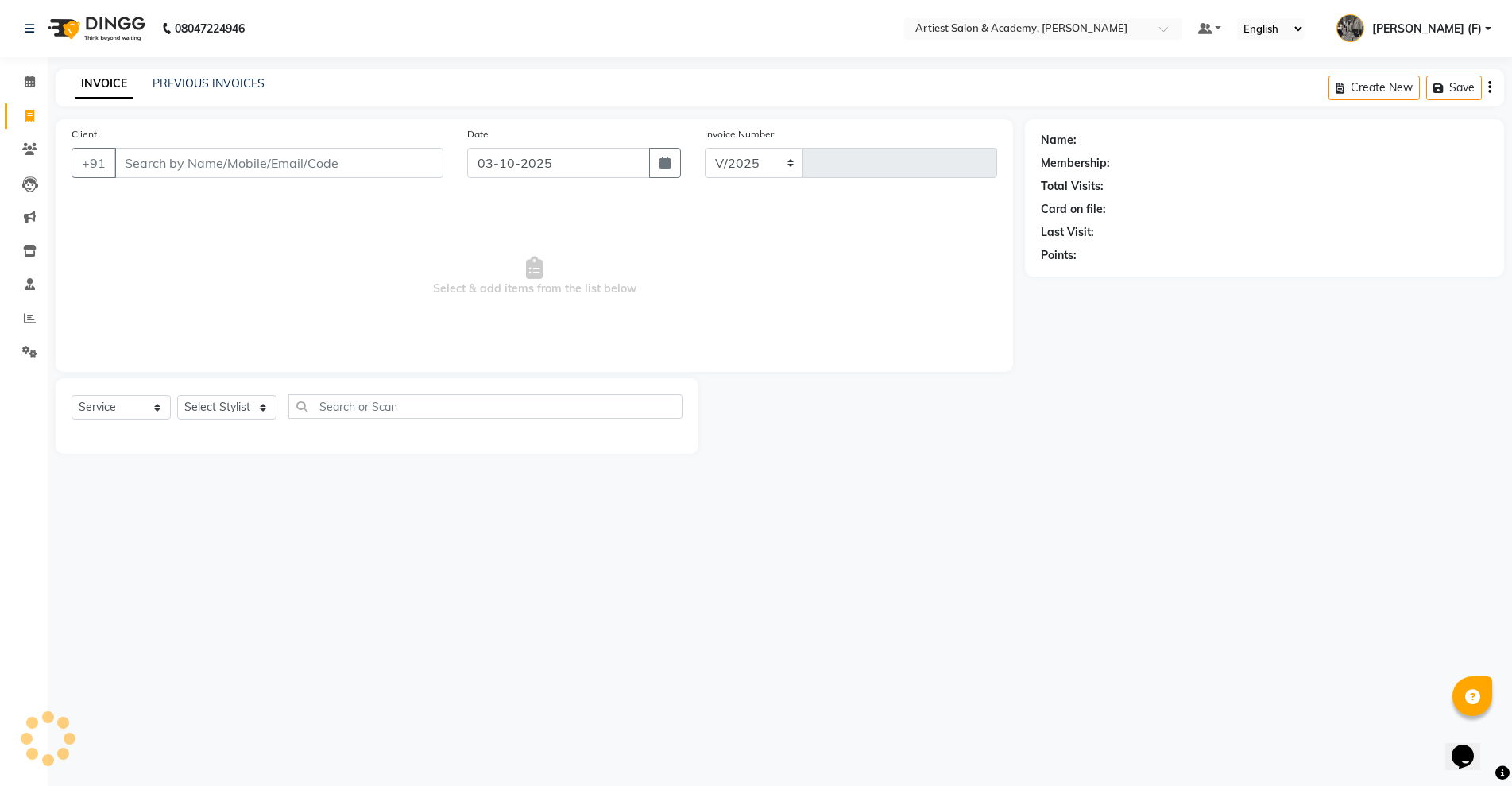
select select "5123"
type input "4041"
click at [330, 158] on input "Client" at bounding box center [279, 162] width 329 height 30
paste input "98293 55783"
click at [169, 157] on input "98293 55783" at bounding box center [238, 162] width 248 height 30
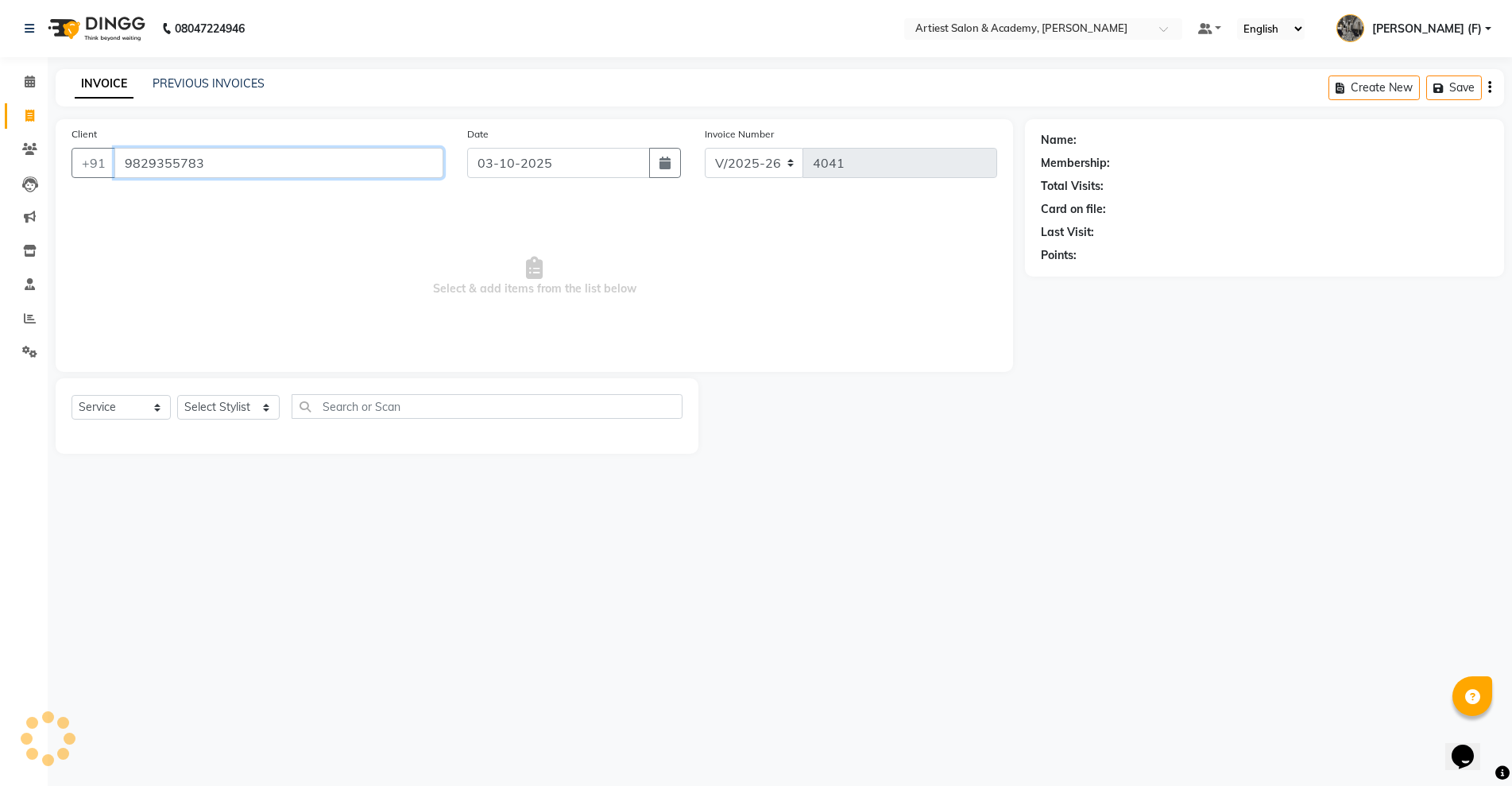
type input "9829355783"
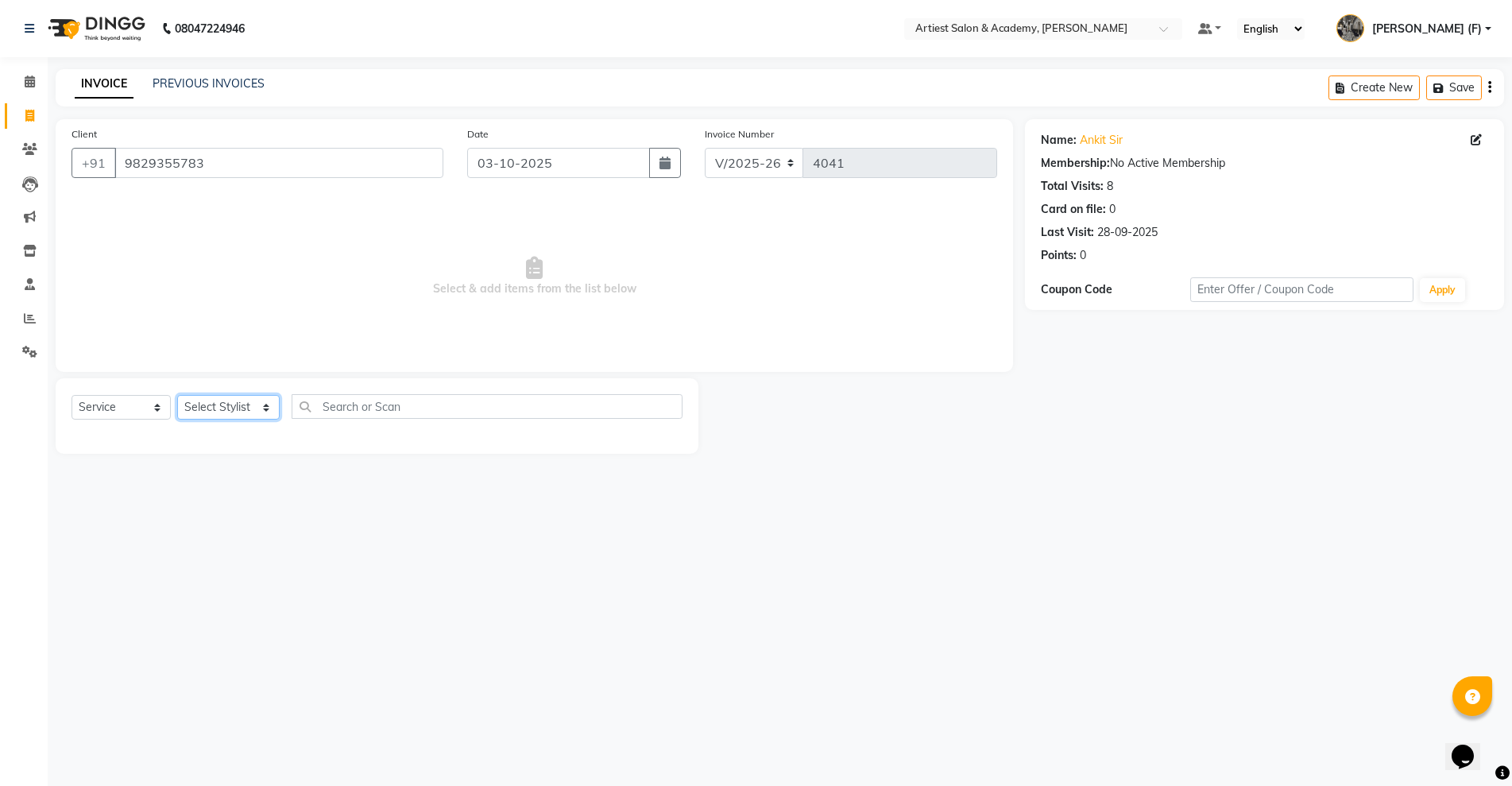
drag, startPoint x: 251, startPoint y: 397, endPoint x: 243, endPoint y: 433, distance: 36.9
click at [251, 397] on select "Select Stylist [PERSON_NAME] (M) [PERSON_NAME] (F) [PERSON_NAME] DRASHTI [PERSO…" at bounding box center [228, 407] width 102 height 25
select select "33201"
click at [177, 395] on select "Select Stylist [PERSON_NAME] (M) [PERSON_NAME] (F) [PERSON_NAME] DRASHTI [PERSO…" at bounding box center [228, 407] width 102 height 25
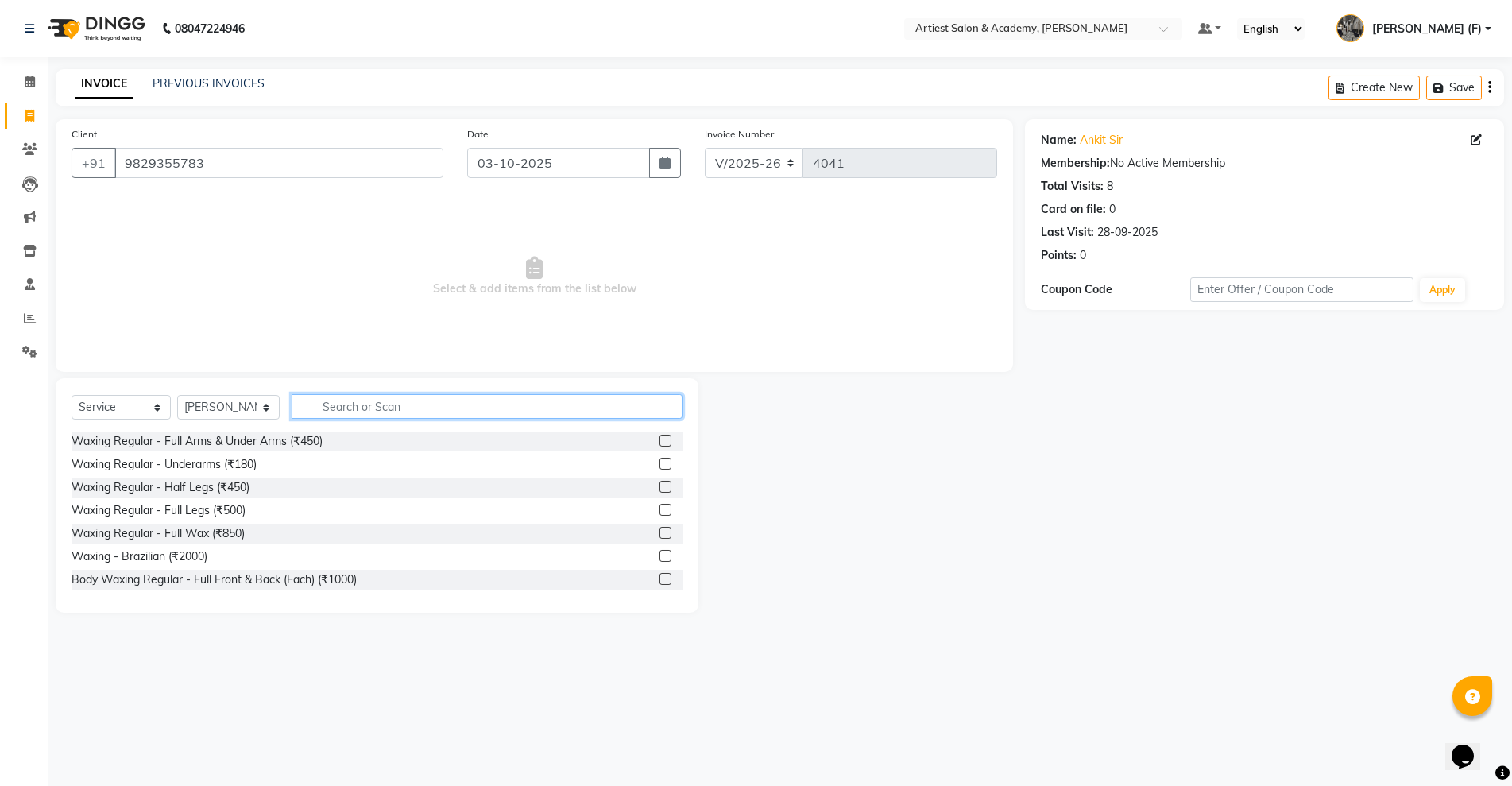
click at [365, 404] on input "text" at bounding box center [487, 406] width 391 height 25
type input "S"
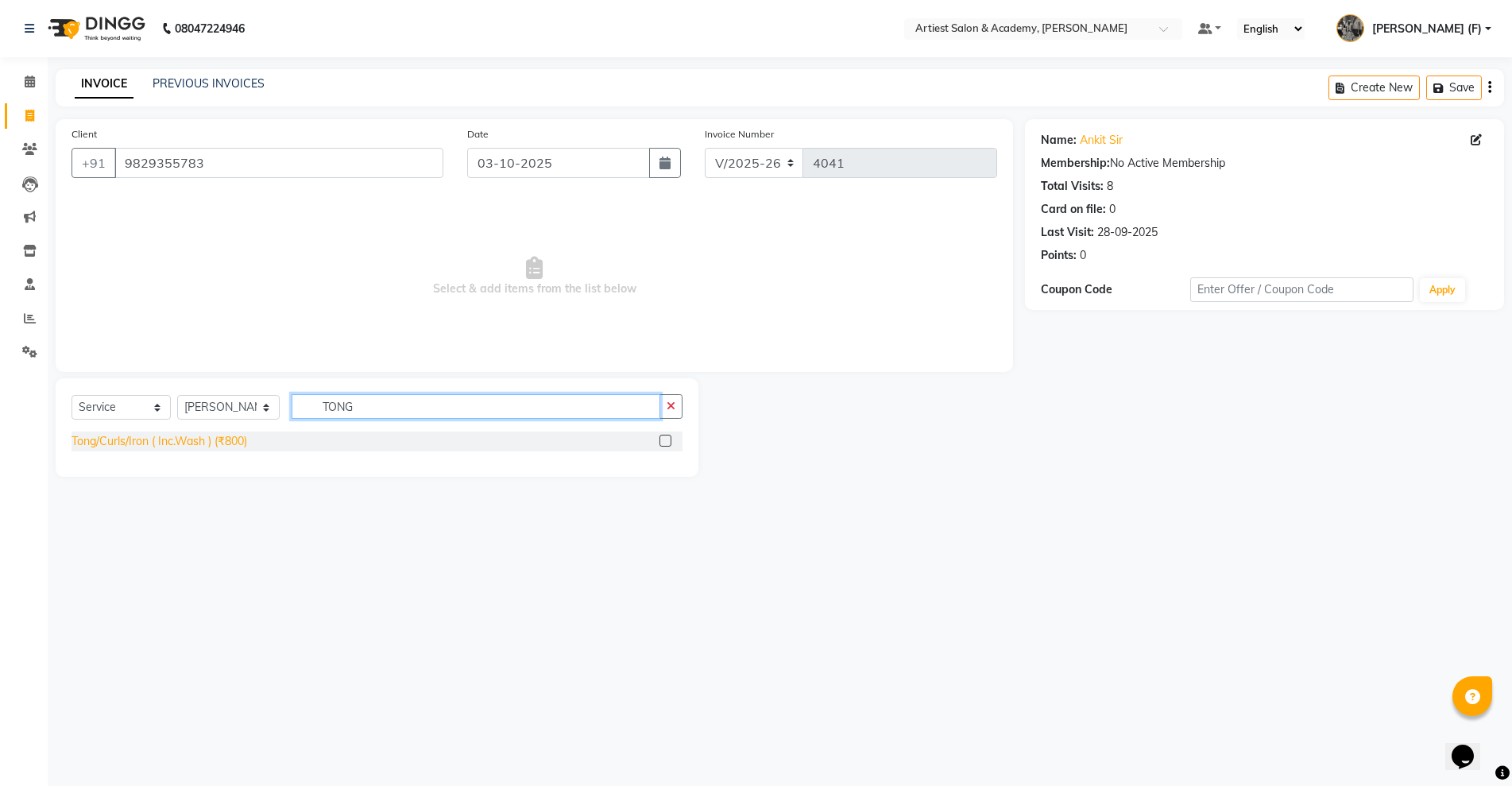
type input "TONG"
click at [198, 438] on div "Tong/Curls/Iron ( Inc.Wash ) (₹800)" at bounding box center [159, 441] width 175 height 16
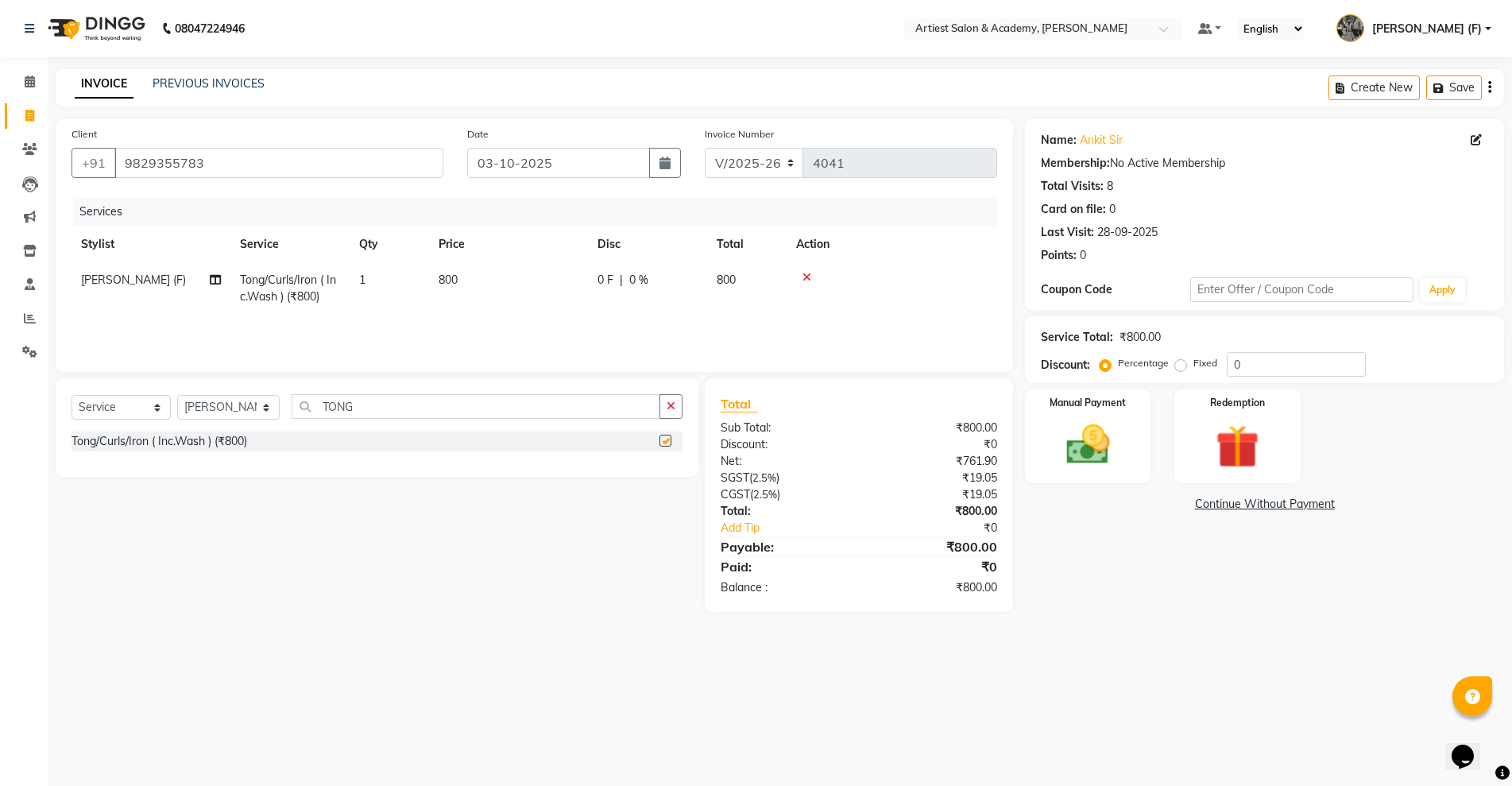
checkbox input "false"
click at [446, 284] on span "800" at bounding box center [448, 279] width 19 height 14
select select "33201"
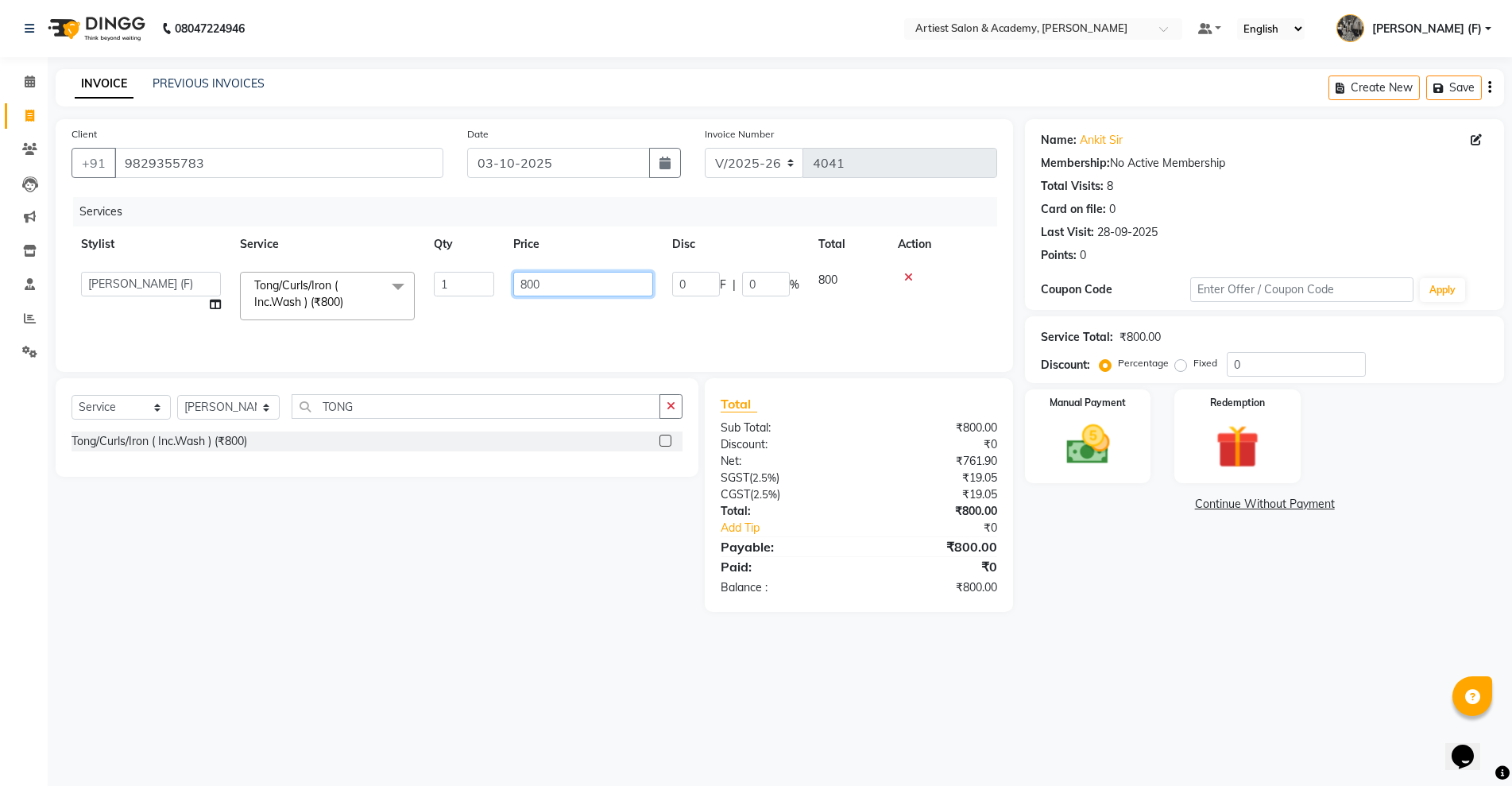
drag, startPoint x: 556, startPoint y: 277, endPoint x: 0, endPoint y: 157, distance: 568.8
click at [72, 172] on div "Client [PHONE_NUMBER] Date [DATE] Invoice Number V/2025 V/[PHONE_NUMBER] Servic…" at bounding box center [534, 246] width 957 height 252
type input "2000"
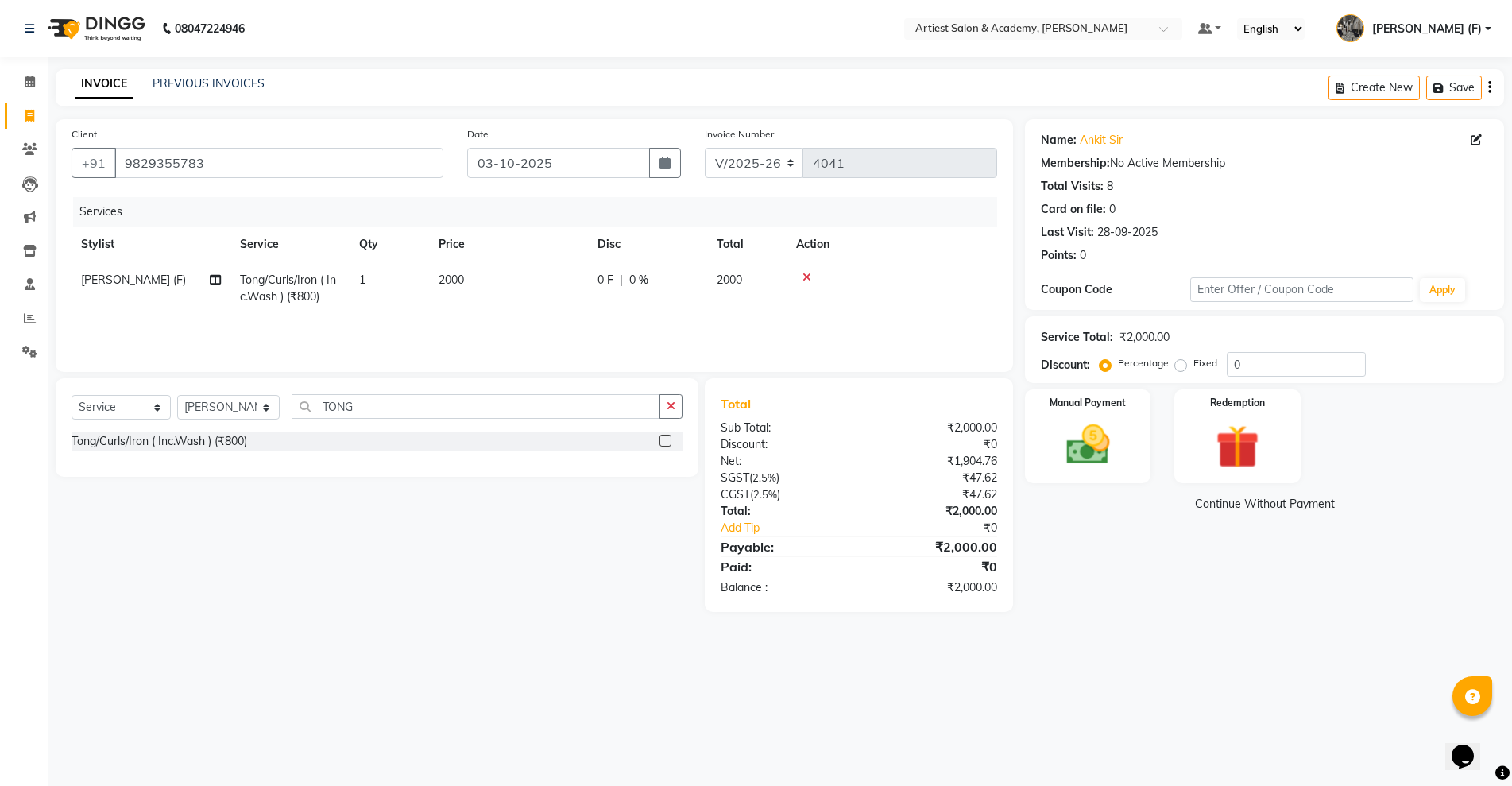
click at [255, 580] on div "Select Service Product Membership Package Voucher Prepaid Gift Card Select Styl…" at bounding box center [371, 495] width 655 height 234
drag, startPoint x: 437, startPoint y: 410, endPoint x: 180, endPoint y: 411, distance: 257.0
click at [201, 410] on div "Select Service Product Membership Package Voucher Prepaid Gift Card Select Styl…" at bounding box center [377, 412] width 611 height 38
type input "SAREE"
click at [167, 445] on div "SAREE DREPING (₹500)" at bounding box center [133, 441] width 123 height 16
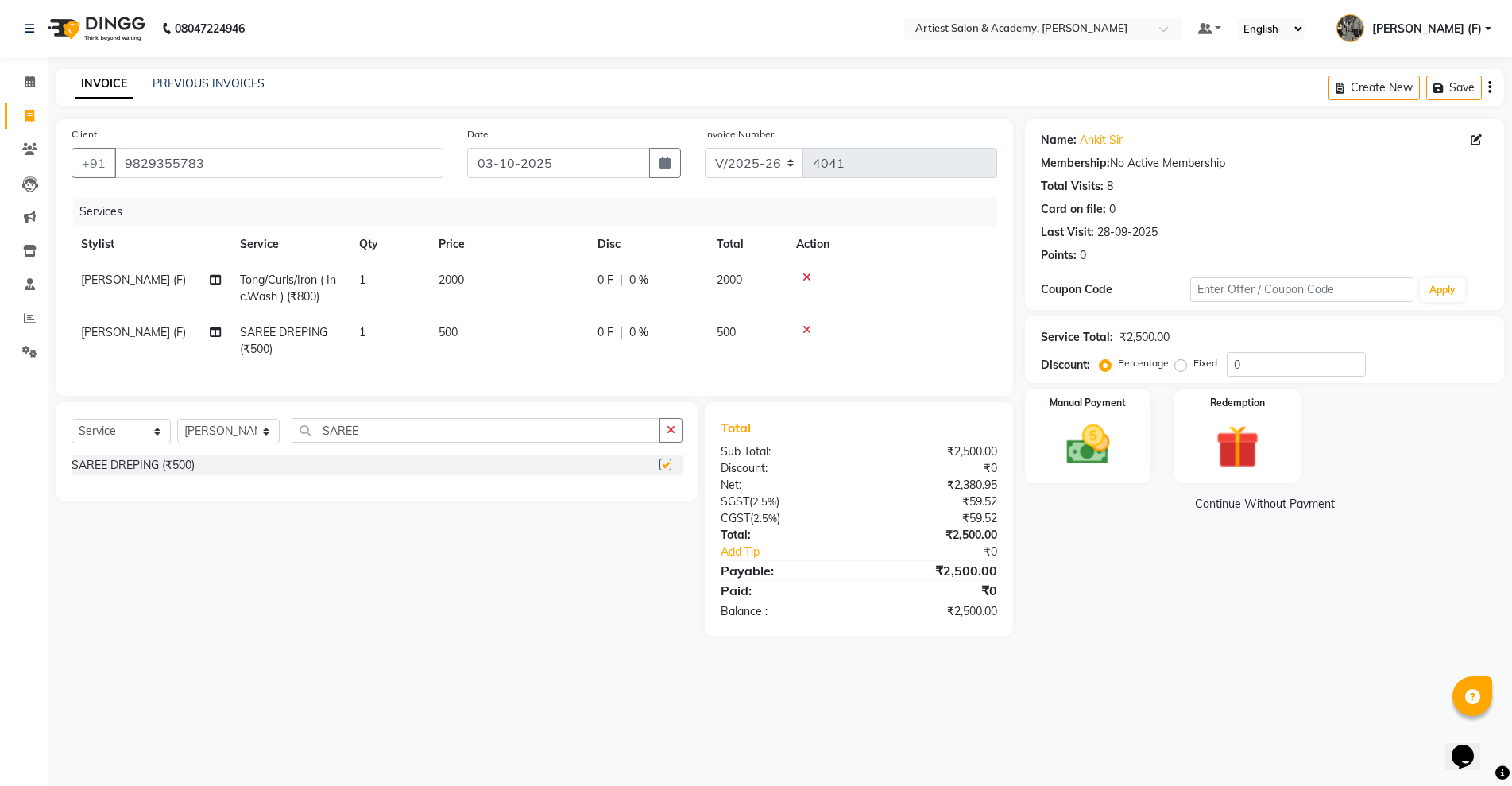
checkbox input "false"
drag, startPoint x: 1288, startPoint y: 365, endPoint x: 1075, endPoint y: 363, distance: 213.0
click at [1075, 363] on div "Discount: Percentage Fixed 0" at bounding box center [1264, 364] width 447 height 25
type input "10"
drag, startPoint x: 1212, startPoint y: 717, endPoint x: 1169, endPoint y: 631, distance: 96.2
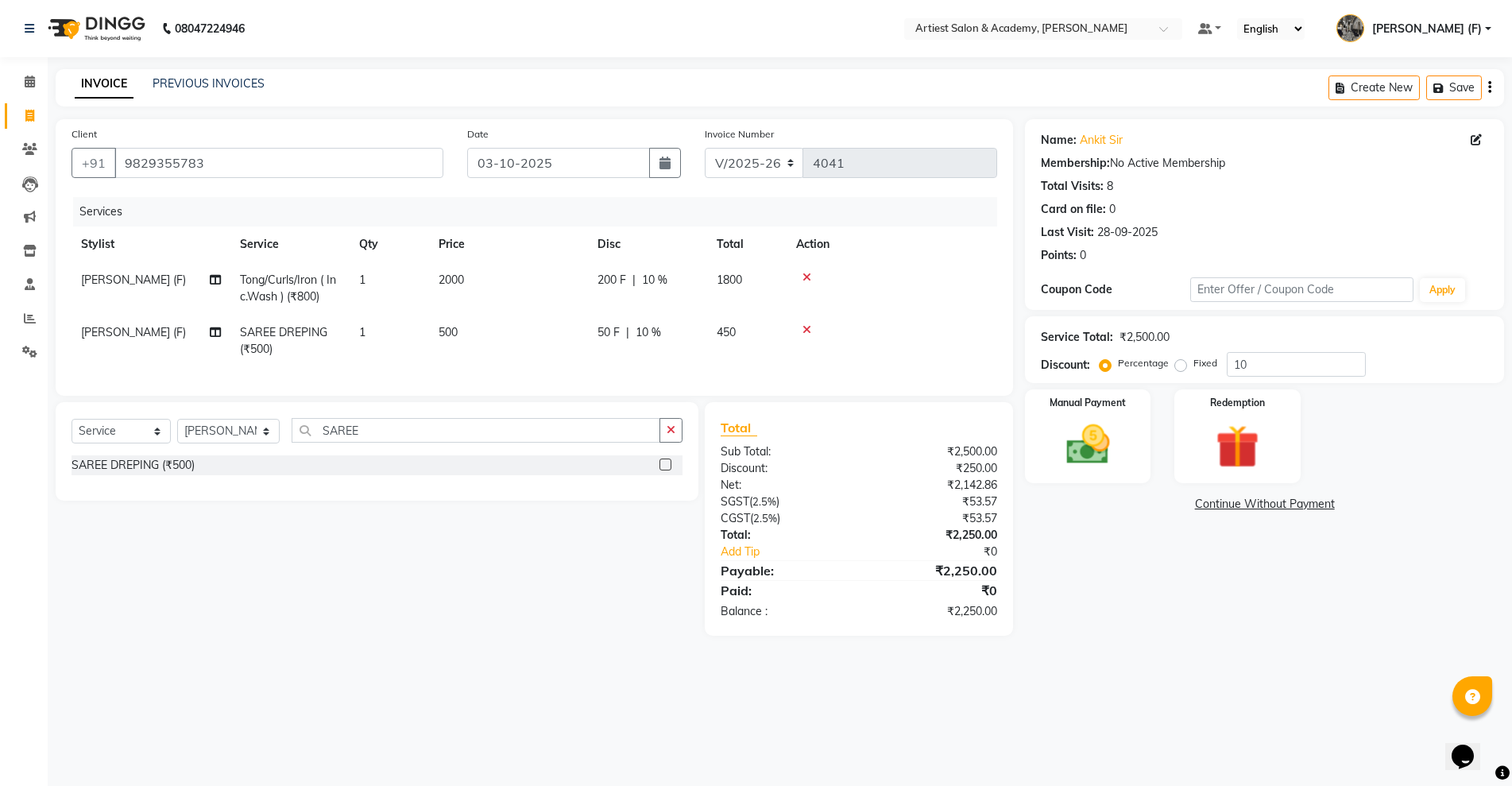
click at [1212, 713] on div "08047224946 Select Location × Artiest Salon & Academy, [PERSON_NAME] Default Pa…" at bounding box center [756, 393] width 1512 height 786
click at [1101, 447] on img at bounding box center [1087, 445] width 73 height 52
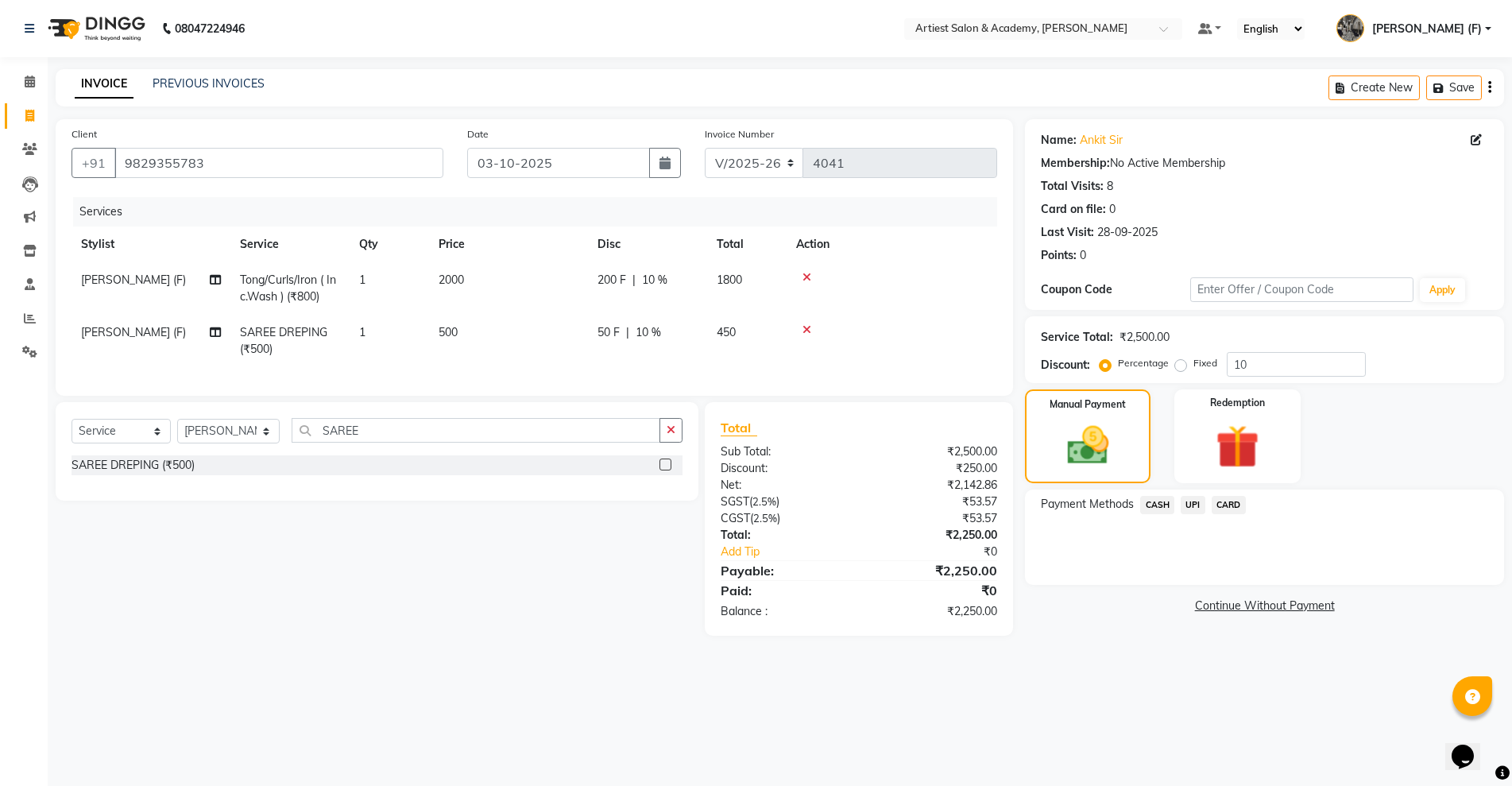
click at [1193, 511] on span "UPI" at bounding box center [1193, 505] width 25 height 18
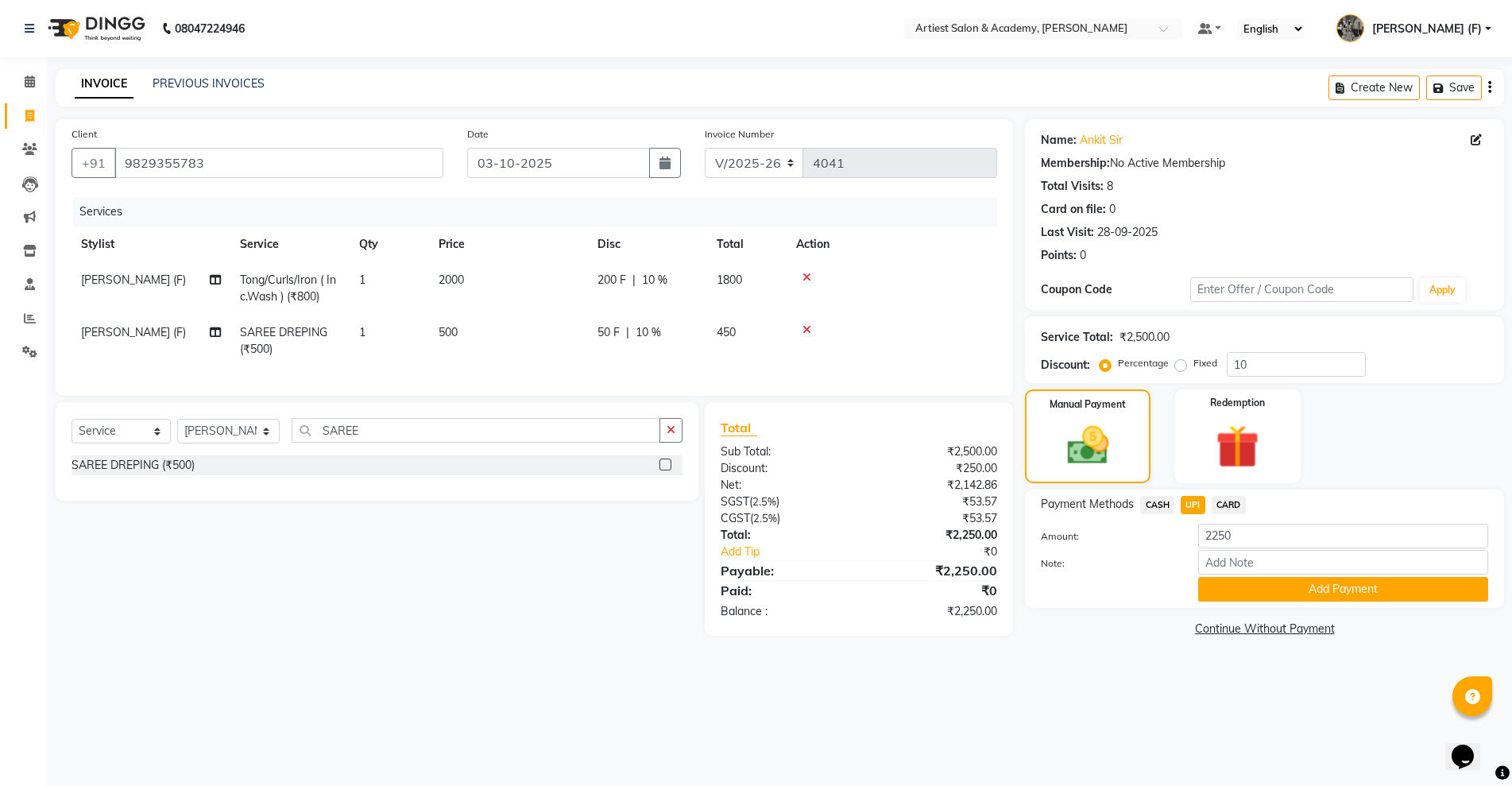
click at [1230, 504] on span "CARD" at bounding box center [1228, 505] width 34 height 18
click at [1279, 585] on button "Add Payment" at bounding box center [1343, 590] width 290 height 25
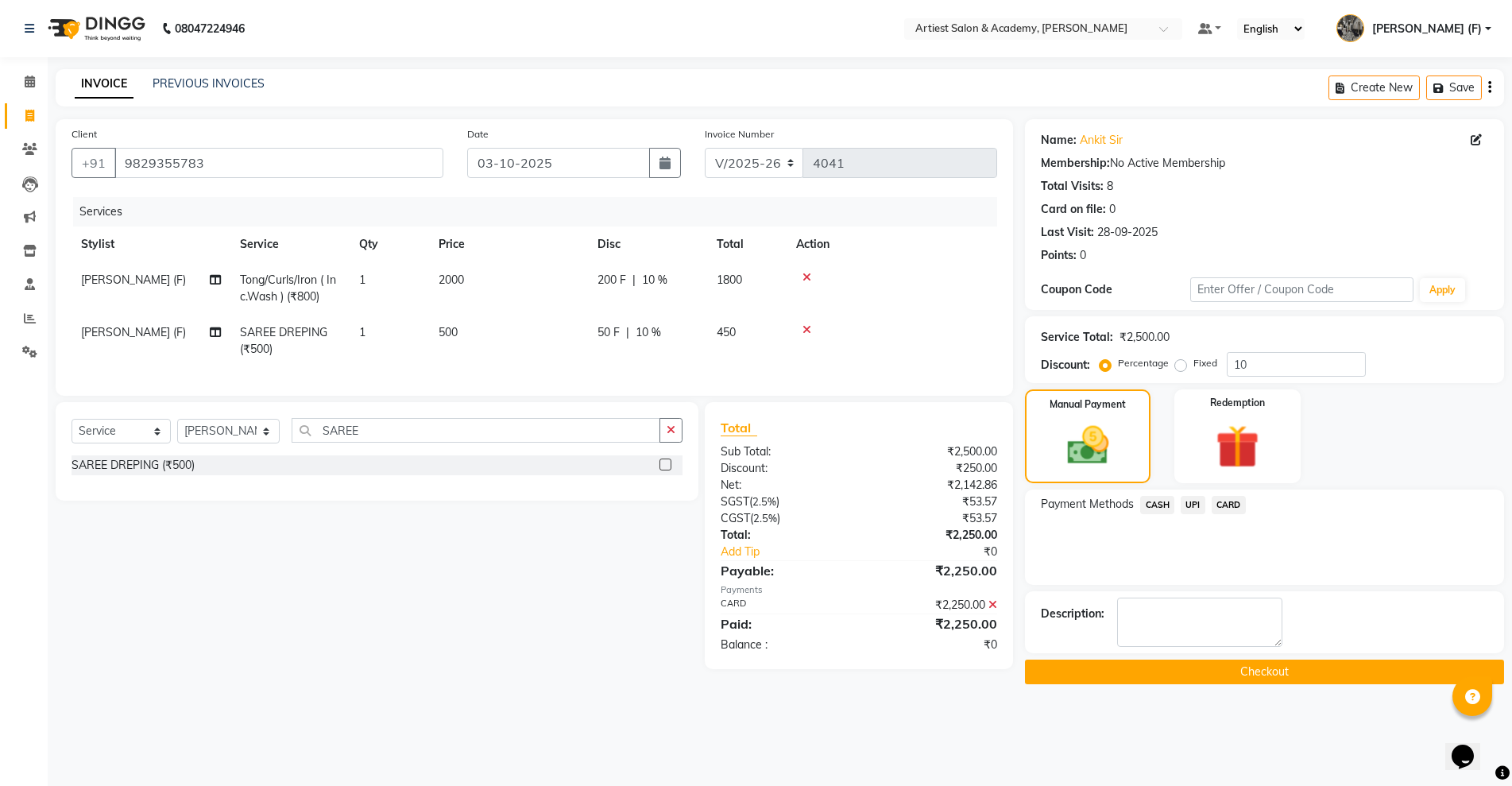
click at [1300, 666] on button "Checkout" at bounding box center [1264, 672] width 479 height 25
